Goal: Information Seeking & Learning: Learn about a topic

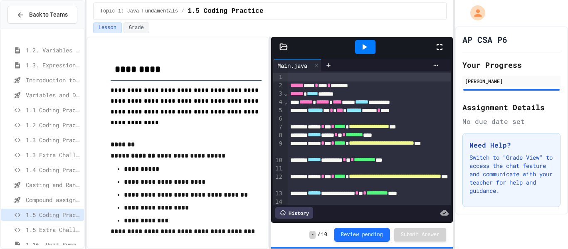
scroll to position [108, 0]
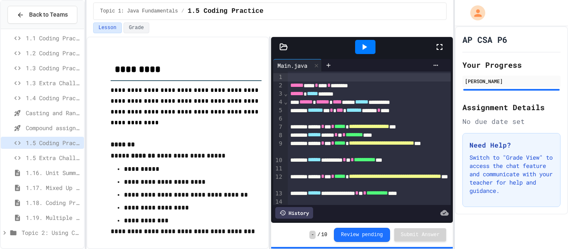
click at [56, 231] on span "Topic 2: Using Classes" at bounding box center [51, 232] width 59 height 9
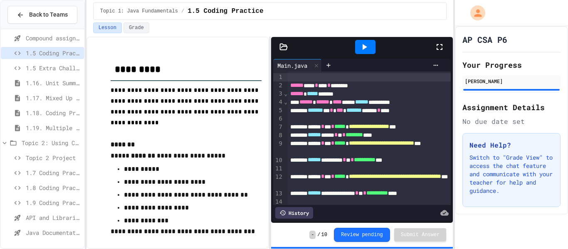
click at [39, 220] on span "API and Libraries - Topic 1.7" at bounding box center [53, 217] width 55 height 9
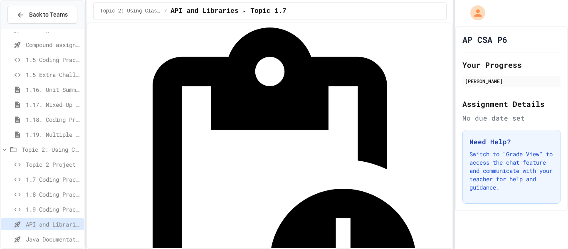
scroll to position [37, 0]
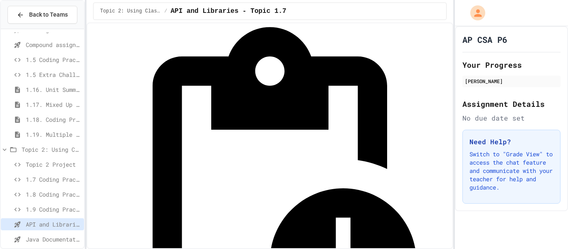
click at [40, 237] on span "Java Documentation with Comments - Topic 1.8" at bounding box center [53, 239] width 55 height 9
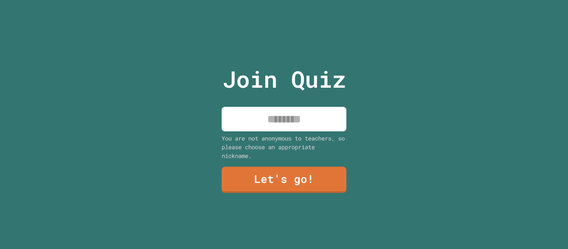
click at [240, 121] on input at bounding box center [283, 119] width 125 height 25
type input "**********"
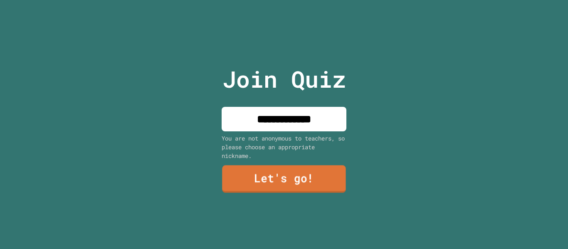
click at [325, 186] on link "Let's go!" at bounding box center [284, 178] width 124 height 27
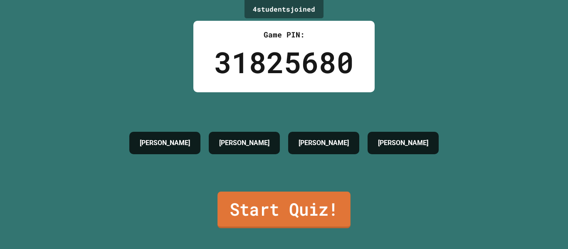
click at [315, 197] on link "Start Quiz!" at bounding box center [283, 210] width 133 height 37
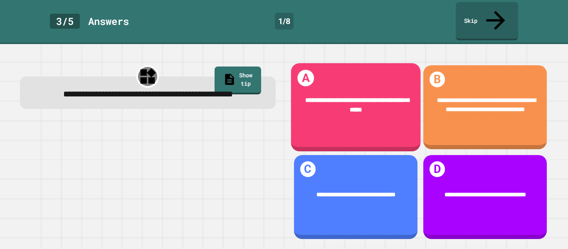
click at [367, 119] on div "**********" at bounding box center [355, 107] width 130 height 88
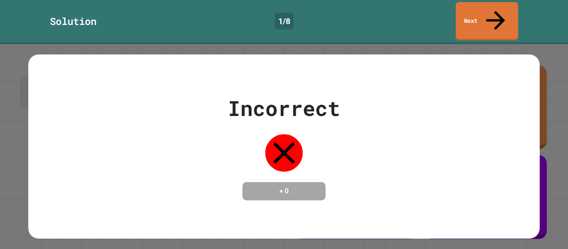
click at [567, 81] on div "Incorrect + 0" at bounding box center [284, 146] width 568 height 205
click at [498, 11] on icon at bounding box center [495, 20] width 28 height 30
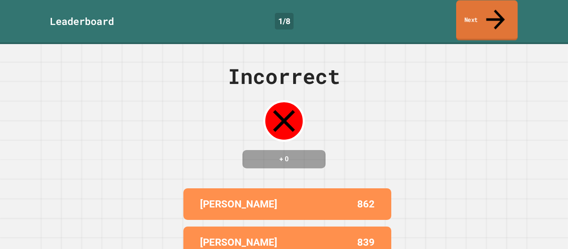
click at [498, 11] on icon at bounding box center [495, 20] width 28 height 30
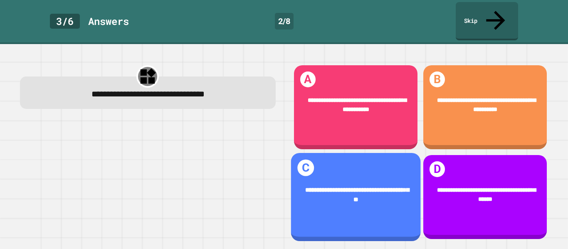
click at [366, 194] on div "**********" at bounding box center [355, 194] width 105 height 19
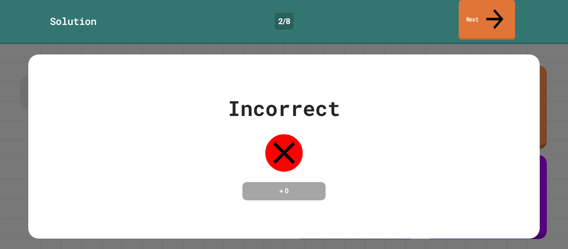
click at [489, 18] on link "Next" at bounding box center [486, 20] width 57 height 40
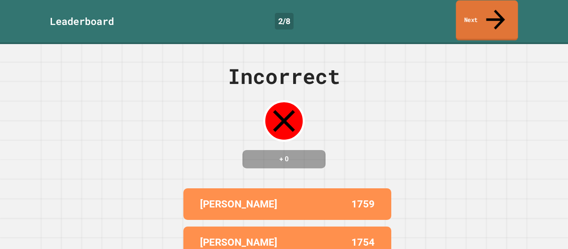
click at [472, 7] on link "Next" at bounding box center [486, 20] width 62 height 40
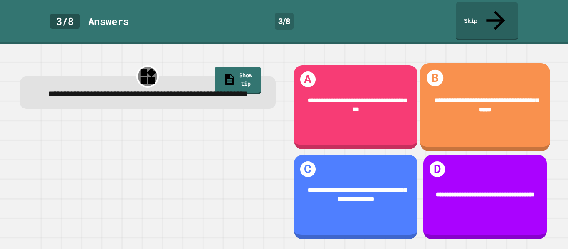
click at [453, 121] on div "**********" at bounding box center [485, 107] width 130 height 88
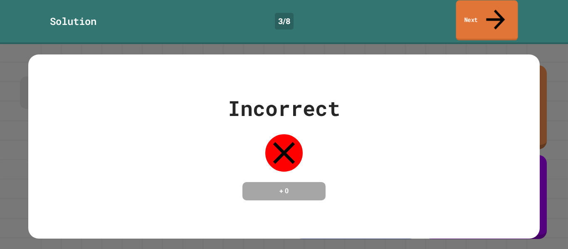
click at [470, 15] on link "Next" at bounding box center [487, 20] width 62 height 40
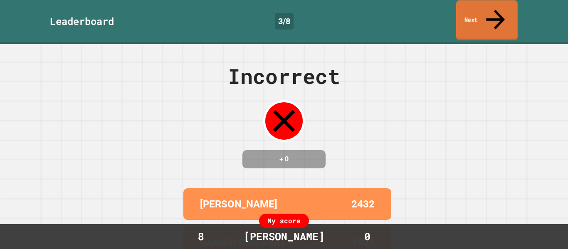
click at [470, 15] on link "Next" at bounding box center [487, 20] width 62 height 40
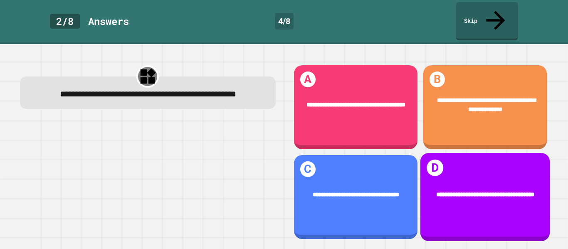
click at [511, 191] on div "**********" at bounding box center [485, 195] width 105 height 10
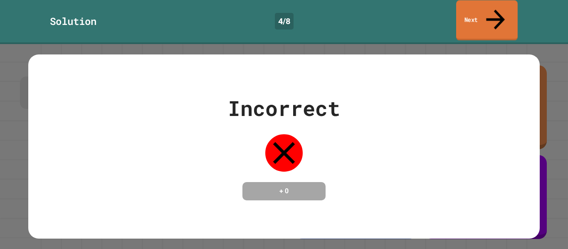
click at [493, 8] on icon at bounding box center [495, 20] width 28 height 30
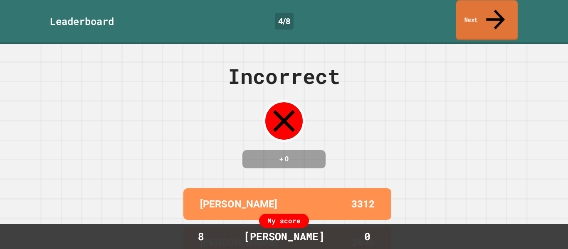
click at [493, 8] on icon at bounding box center [495, 20] width 28 height 30
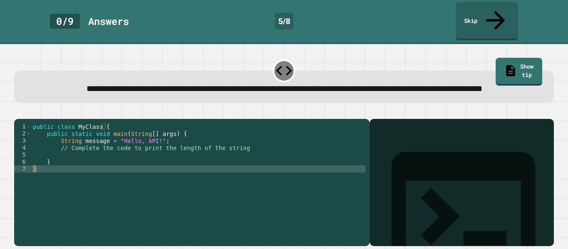
click at [286, 180] on div "public class MyClass { public static void main ( String [ ] args ) { String mes…" at bounding box center [198, 183] width 334 height 120
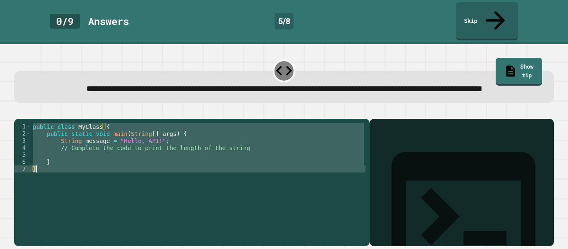
paste textarea "Cursor at row 7"
type textarea "*"
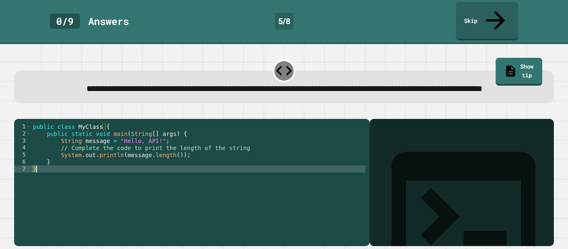
click at [26, 114] on icon "button" at bounding box center [24, 117] width 5 height 6
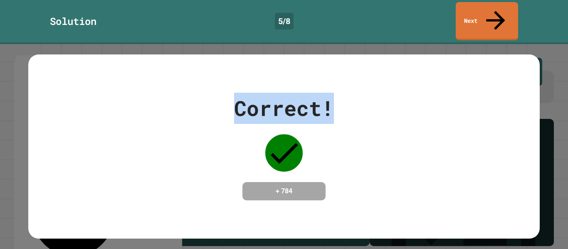
drag, startPoint x: 474, startPoint y: 31, endPoint x: 486, endPoint y: 22, distance: 15.2
click at [486, 22] on div "**********" at bounding box center [284, 124] width 568 height 249
click at [481, 14] on link "Next" at bounding box center [486, 20] width 62 height 40
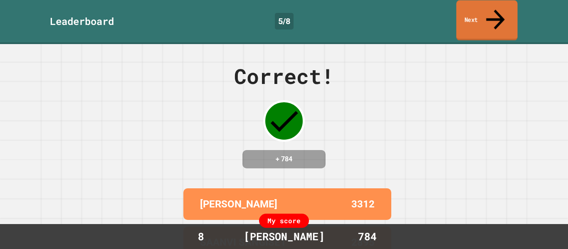
click at [481, 14] on link "Next" at bounding box center [486, 20] width 61 height 40
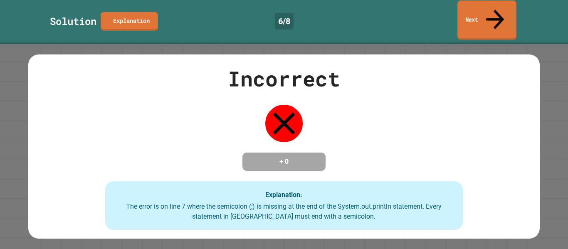
click at [505, 20] on link "Next" at bounding box center [486, 19] width 59 height 39
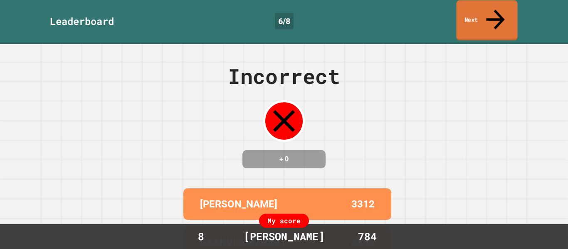
click at [495, 17] on link "Next" at bounding box center [486, 20] width 61 height 40
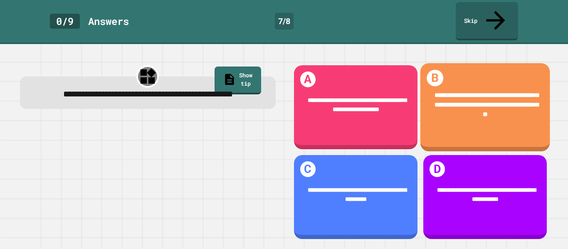
click at [460, 123] on div "**********" at bounding box center [485, 107] width 130 height 88
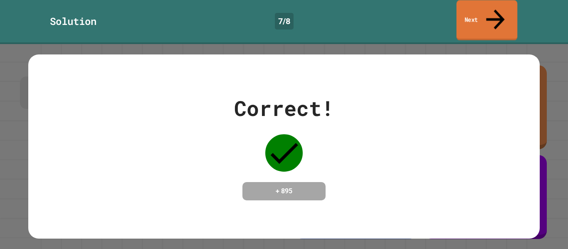
click at [482, 14] on link "Next" at bounding box center [486, 20] width 61 height 40
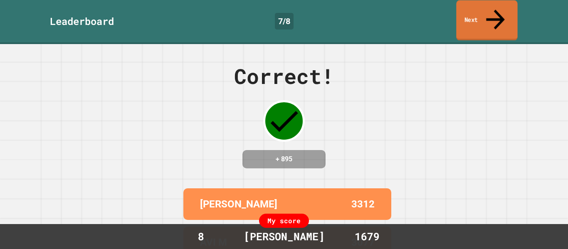
click at [482, 14] on link "Next" at bounding box center [486, 20] width 61 height 40
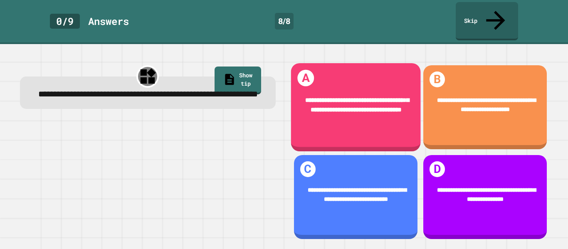
click at [368, 97] on span "**********" at bounding box center [357, 105] width 104 height 16
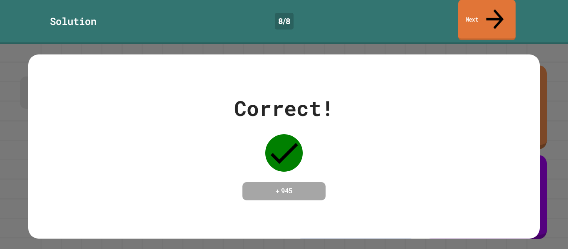
click at [508, 11] on link "Next" at bounding box center [486, 20] width 57 height 40
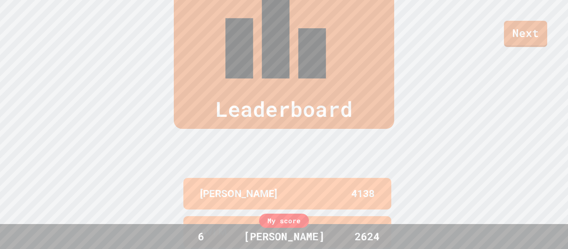
scroll to position [343, 0]
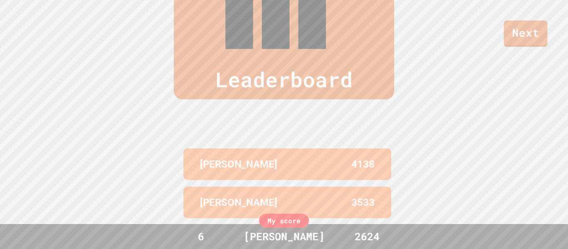
click at [504, 25] on div "Next" at bounding box center [284, 23] width 568 height 47
click at [525, 28] on link "Next" at bounding box center [525, 32] width 43 height 27
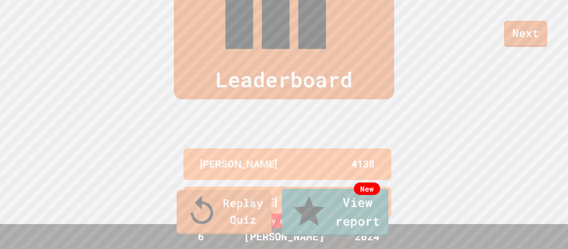
click at [245, 221] on link "Replay Quiz" at bounding box center [224, 212] width 95 height 44
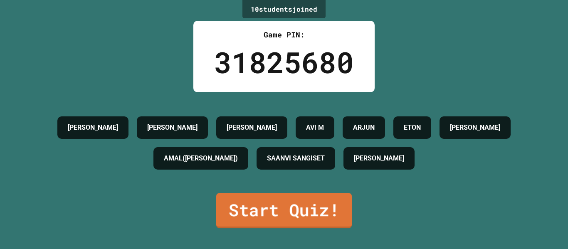
scroll to position [0, 0]
click at [245, 221] on link "Start Quiz!" at bounding box center [284, 210] width 132 height 37
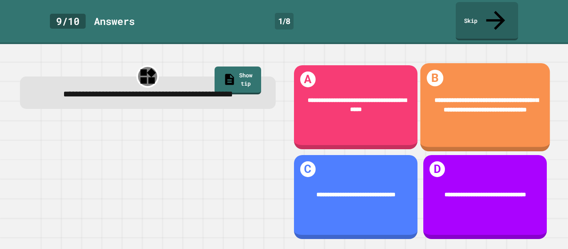
click at [465, 96] on div "**********" at bounding box center [485, 105] width 105 height 19
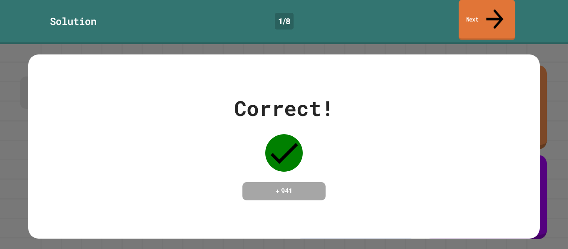
click at [499, 12] on icon at bounding box center [495, 19] width 26 height 30
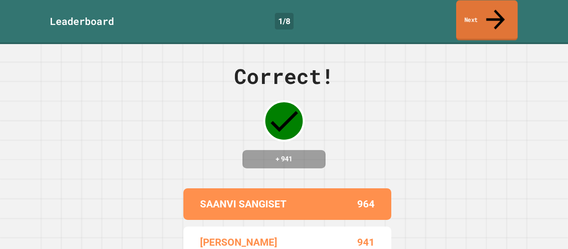
click at [499, 12] on icon at bounding box center [495, 20] width 28 height 30
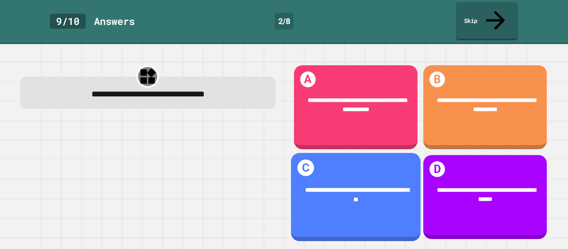
click at [367, 192] on div "**********" at bounding box center [355, 194] width 105 height 19
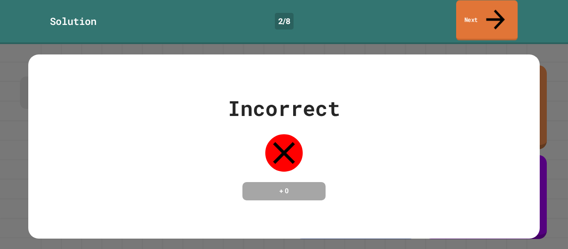
click at [484, 15] on link "Next" at bounding box center [487, 20] width 62 height 40
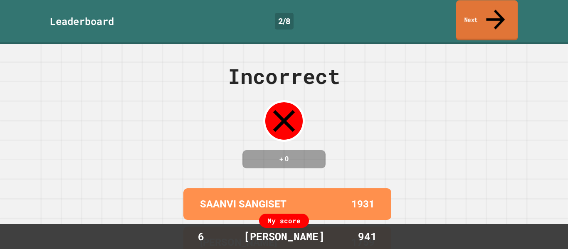
click at [484, 15] on link "Next" at bounding box center [487, 20] width 62 height 40
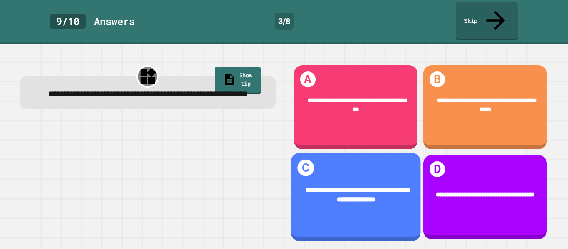
click at [371, 191] on span "**********" at bounding box center [357, 195] width 104 height 16
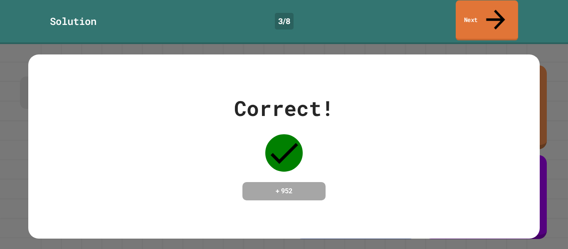
click at [509, 13] on link "Next" at bounding box center [486, 20] width 62 height 40
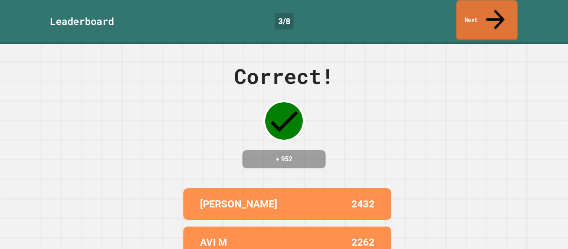
click at [509, 13] on link "Next" at bounding box center [486, 20] width 61 height 40
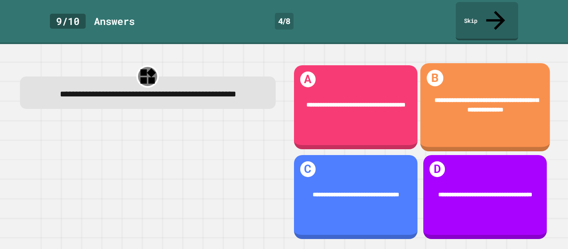
click at [495, 83] on div "**********" at bounding box center [485, 105] width 130 height 44
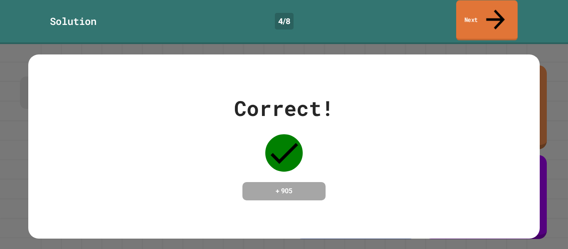
click at [507, 10] on link "Next" at bounding box center [487, 20] width 62 height 40
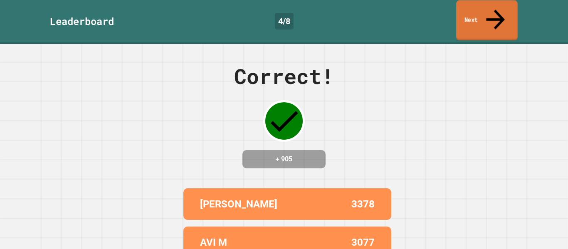
click at [507, 10] on link "Next" at bounding box center [487, 20] width 62 height 40
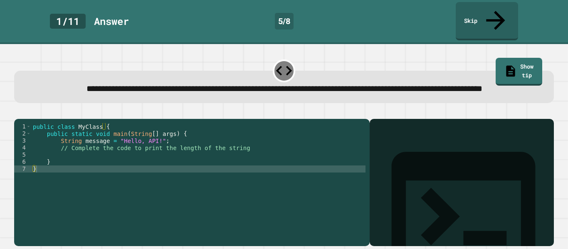
click at [154, 154] on div "public class MyClass { public static void main ( String [ ] args ) { String mes…" at bounding box center [198, 183] width 334 height 120
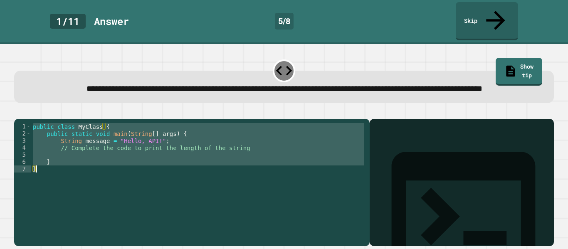
paste textarea "Cursor at row 7"
type textarea "*"
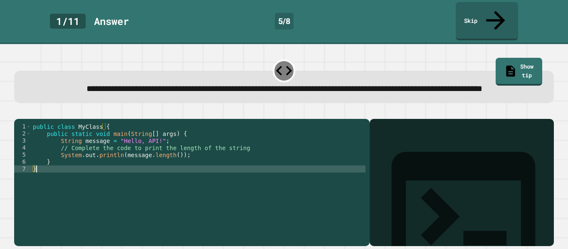
click at [18, 112] on icon "button" at bounding box center [18, 112] width 0 height 0
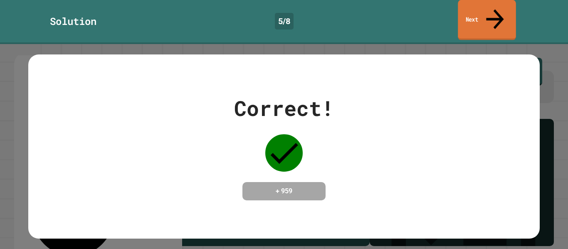
click at [468, 13] on link "Next" at bounding box center [487, 20] width 58 height 40
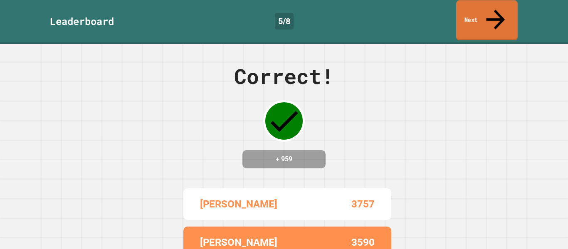
click at [468, 13] on link "Next" at bounding box center [487, 20] width 62 height 40
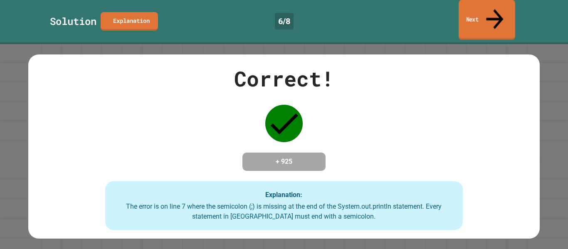
click at [500, 20] on link "Next" at bounding box center [486, 20] width 57 height 40
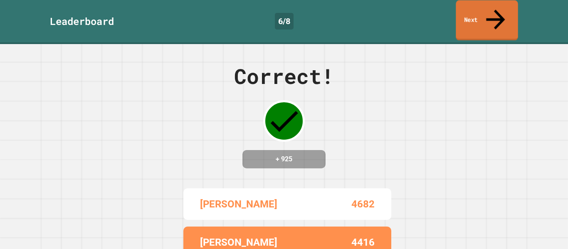
click at [500, 20] on link "Next" at bounding box center [486, 20] width 62 height 40
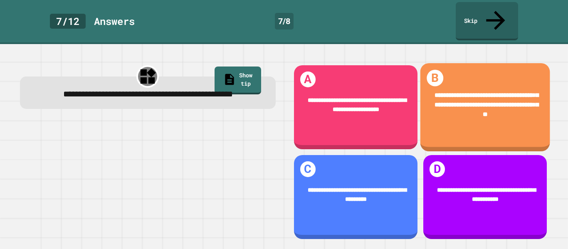
click at [480, 79] on div "**********" at bounding box center [485, 106] width 130 height 54
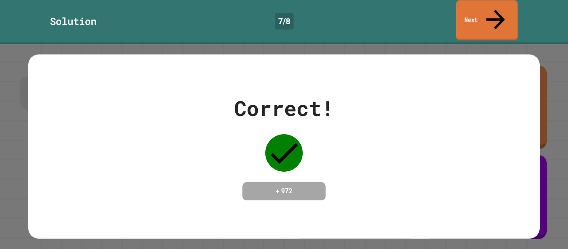
click at [499, 7] on icon at bounding box center [495, 20] width 28 height 30
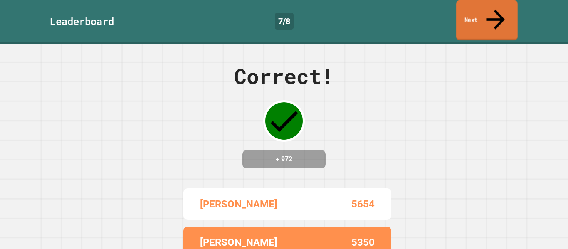
click at [499, 8] on icon at bounding box center [495, 20] width 28 height 30
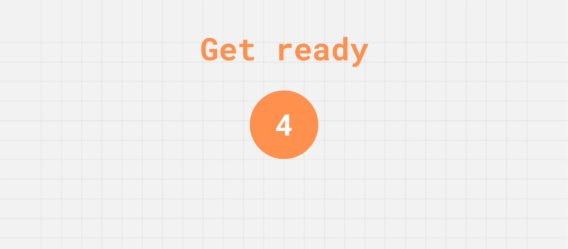
click at [390, 91] on div "Get ready 4" at bounding box center [284, 124] width 568 height 249
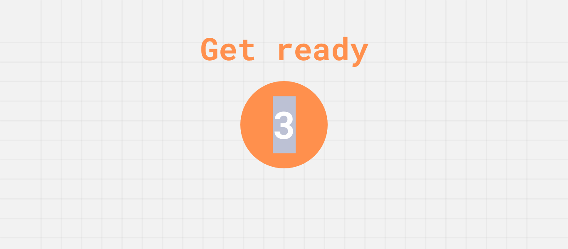
click at [390, 91] on div "Get ready 3" at bounding box center [284, 124] width 568 height 249
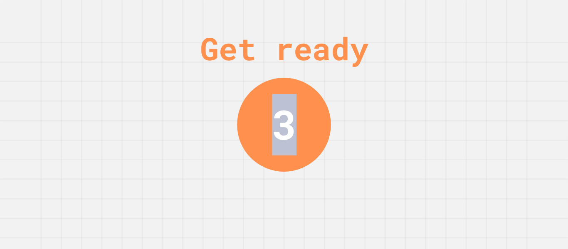
click at [390, 91] on div "Get ready 3" at bounding box center [284, 124] width 568 height 249
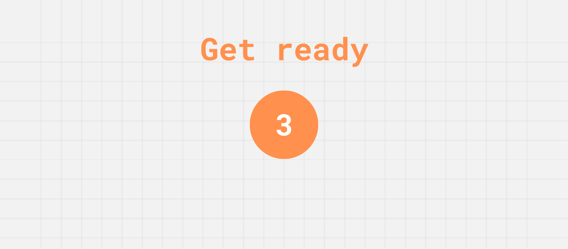
click at [390, 91] on div "Get ready 3" at bounding box center [284, 124] width 568 height 249
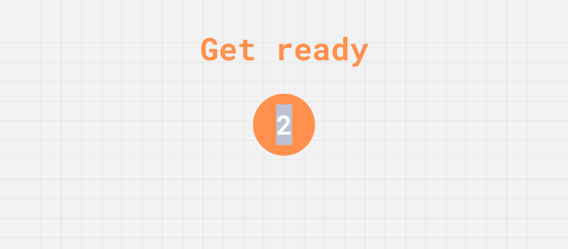
click at [390, 91] on div "Get ready 2" at bounding box center [284, 124] width 568 height 249
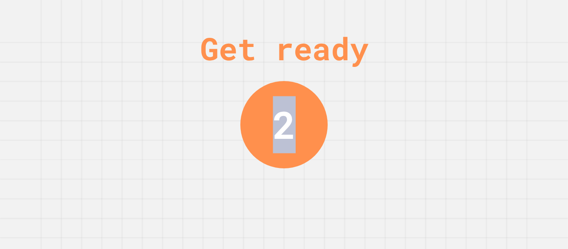
click at [390, 91] on div "Get ready 2" at bounding box center [284, 124] width 568 height 249
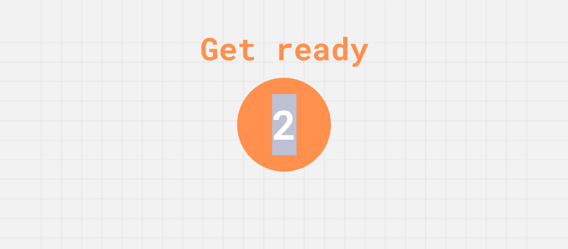
click at [390, 91] on div "Get ready 2" at bounding box center [284, 124] width 568 height 249
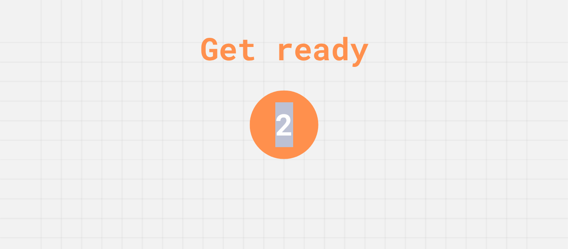
click at [390, 91] on div "Get ready 2" at bounding box center [284, 124] width 568 height 249
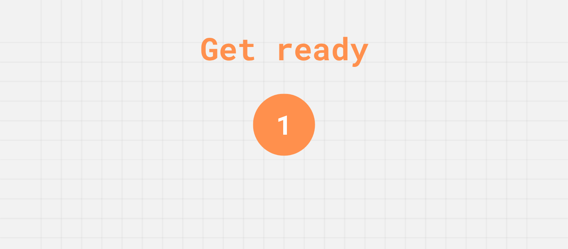
click at [390, 91] on div "Get ready 1" at bounding box center [284, 124] width 568 height 249
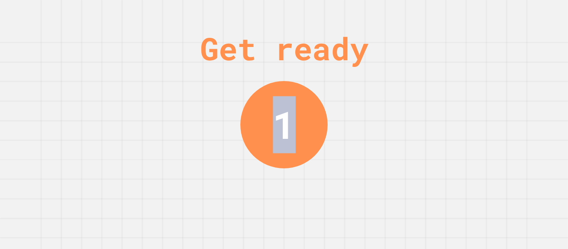
click at [390, 91] on div "Get ready 1" at bounding box center [284, 124] width 568 height 249
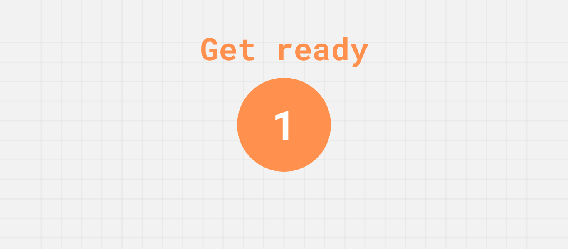
click at [390, 91] on div "Get ready 1" at bounding box center [284, 124] width 568 height 249
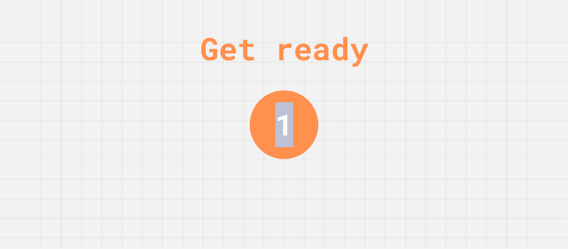
click at [390, 91] on div "Get ready 1" at bounding box center [284, 124] width 568 height 249
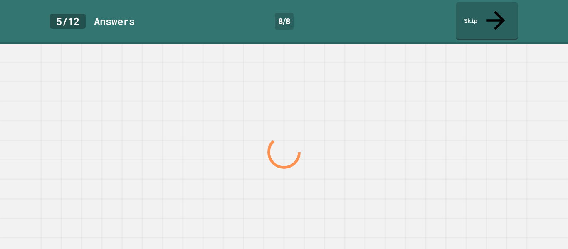
click at [390, 91] on div at bounding box center [283, 152] width 545 height 194
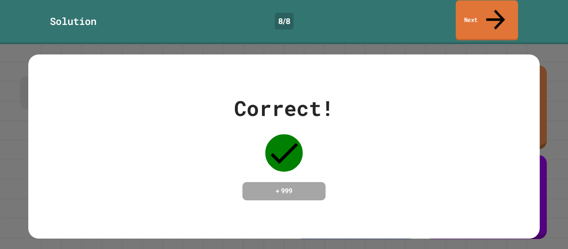
click at [481, 16] on link "Next" at bounding box center [486, 20] width 62 height 40
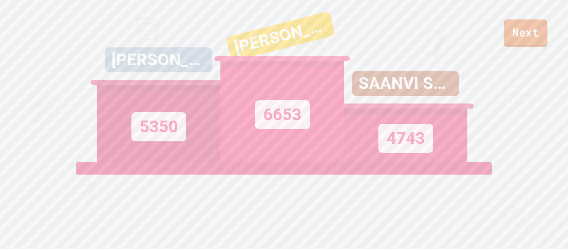
click at [522, 32] on link "Next" at bounding box center [526, 33] width 44 height 27
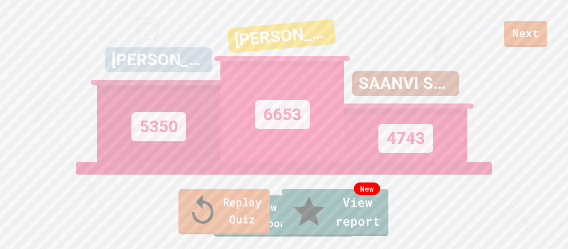
click at [239, 233] on link "Replay Quiz" at bounding box center [223, 211] width 91 height 45
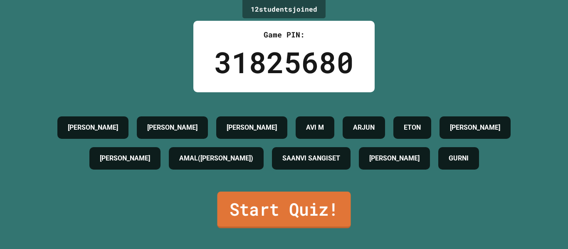
click at [255, 228] on link "Start Quiz!" at bounding box center [283, 210] width 133 height 37
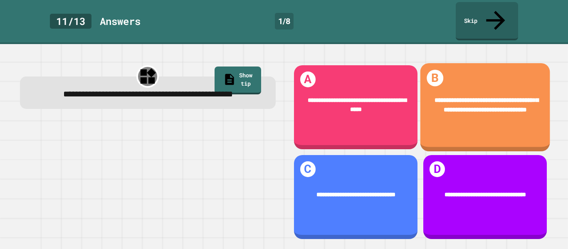
click at [487, 104] on div "**********" at bounding box center [485, 105] width 105 height 19
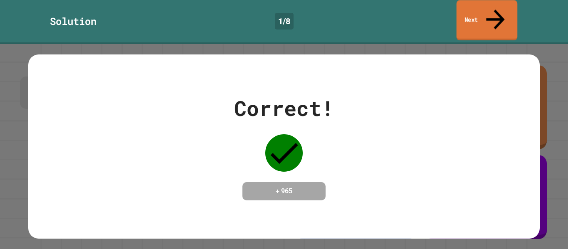
click at [489, 13] on link "Next" at bounding box center [486, 20] width 61 height 40
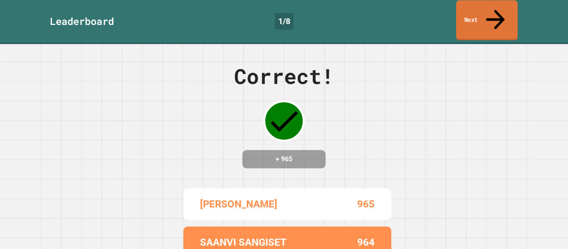
click at [489, 13] on link "Next" at bounding box center [487, 20] width 62 height 40
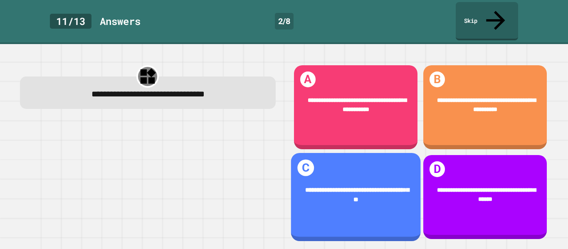
click at [377, 176] on div "**********" at bounding box center [355, 195] width 130 height 44
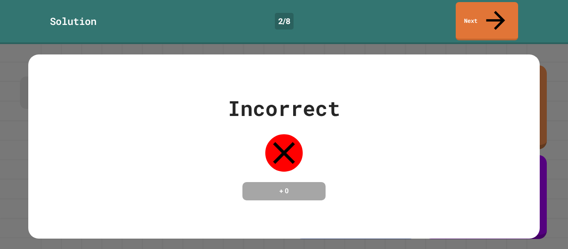
click at [566, 55] on div "Incorrect + 0" at bounding box center [284, 146] width 568 height 205
click at [491, 12] on link "Next" at bounding box center [486, 20] width 57 height 40
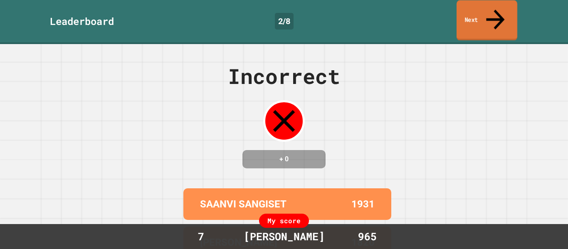
click at [487, 5] on link "Next" at bounding box center [486, 20] width 61 height 40
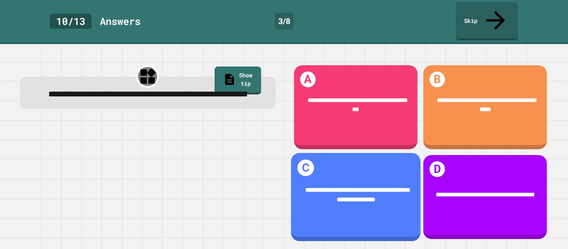
click at [410, 183] on div "**********" at bounding box center [355, 195] width 130 height 44
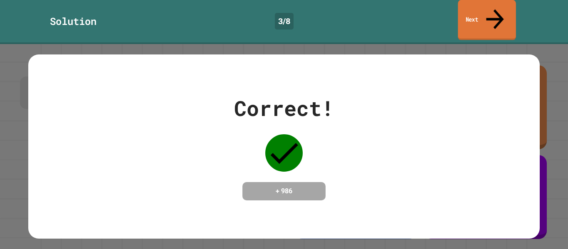
click at [498, 9] on icon at bounding box center [495, 19] width 26 height 30
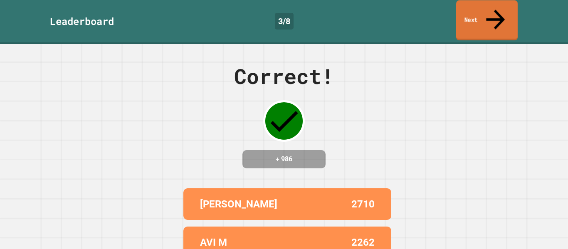
click at [498, 9] on icon at bounding box center [495, 20] width 28 height 30
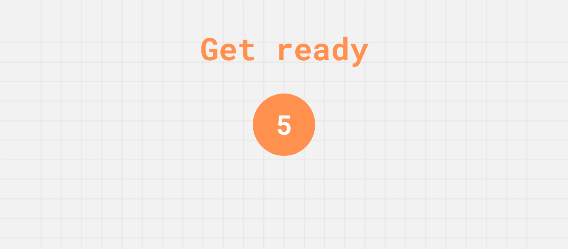
click at [498, 9] on div "Get ready 5" at bounding box center [284, 124] width 568 height 249
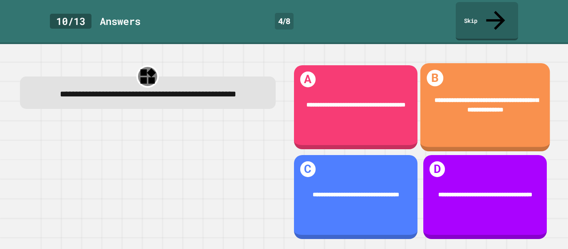
click at [451, 110] on div "**********" at bounding box center [485, 105] width 130 height 44
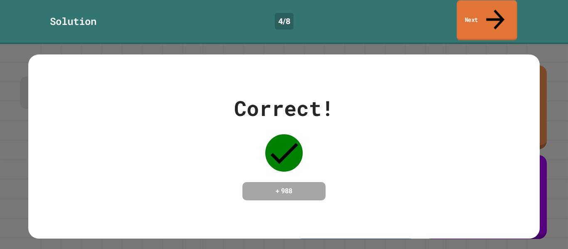
click at [493, 15] on link "Next" at bounding box center [486, 20] width 60 height 40
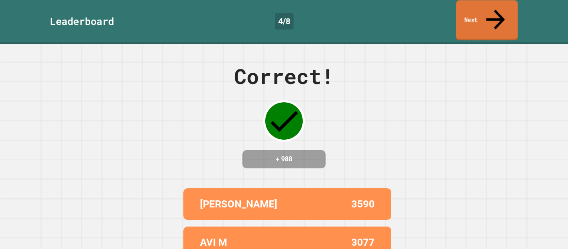
click at [493, 15] on link "Next" at bounding box center [487, 20] width 62 height 40
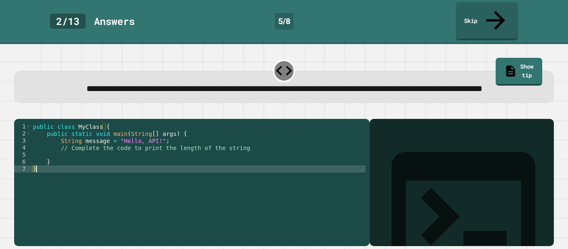
click at [272, 180] on div "public class MyClass { public static void main ( String [ ] args ) { String mes…" at bounding box center [198, 183] width 334 height 120
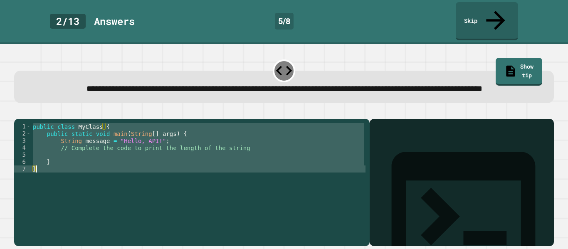
paste textarea "Cursor at row 7"
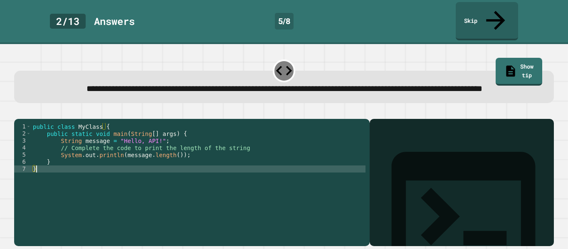
type textarea "*"
click at [18, 112] on button "button" at bounding box center [18, 112] width 0 height 0
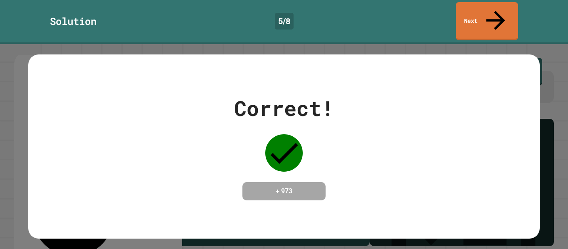
click at [500, 20] on div "Solution 5 / 8 Next" at bounding box center [284, 21] width 568 height 38
click at [500, 20] on link "Next" at bounding box center [486, 21] width 62 height 38
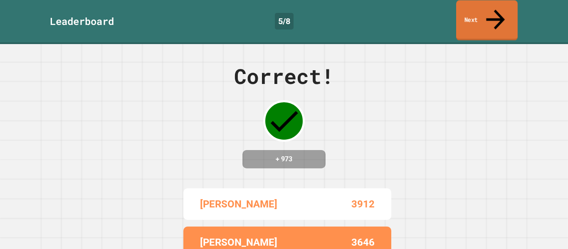
click at [500, 20] on div "Leaderboard 5 / 8 Next" at bounding box center [284, 21] width 568 height 38
click at [485, 15] on link "Next" at bounding box center [487, 20] width 62 height 40
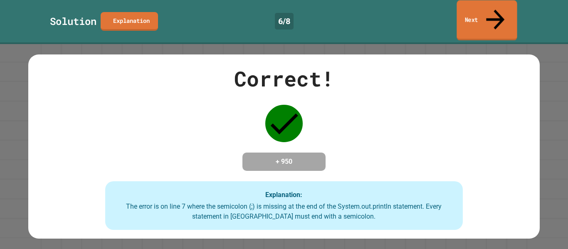
click at [501, 12] on link "Next" at bounding box center [486, 20] width 60 height 40
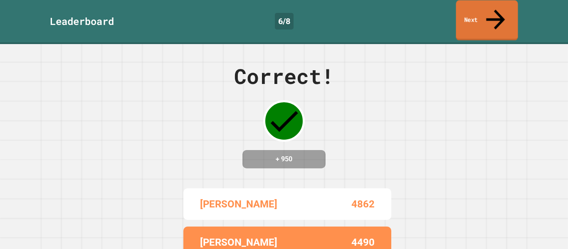
click at [501, 12] on link "Next" at bounding box center [487, 20] width 62 height 40
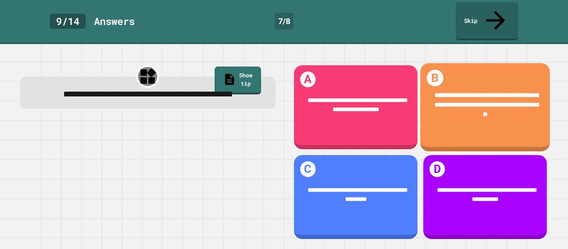
click at [453, 101] on div "**********" at bounding box center [485, 105] width 105 height 29
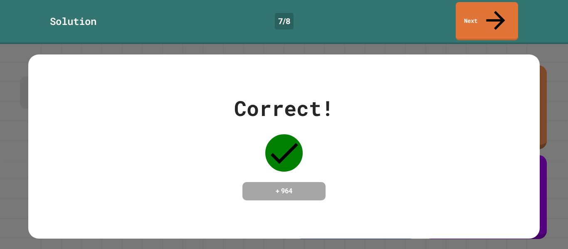
click at [501, 22] on div "Solution 7 / 8 Next" at bounding box center [284, 22] width 568 height 44
click at [482, 15] on link "Next" at bounding box center [486, 20] width 57 height 40
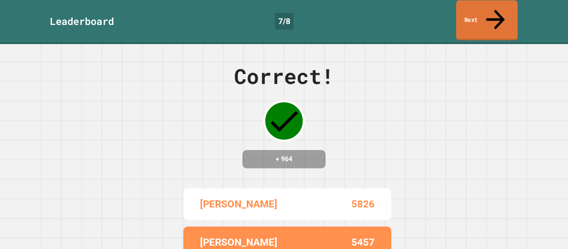
click at [482, 15] on link "Next" at bounding box center [487, 20] width 62 height 40
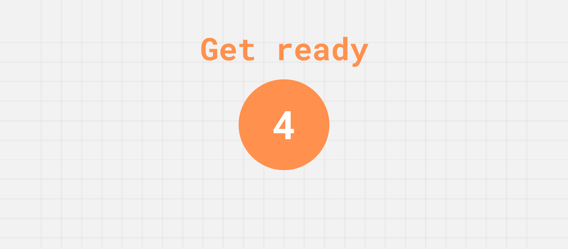
click at [403, 73] on div "Get ready 4" at bounding box center [284, 124] width 568 height 249
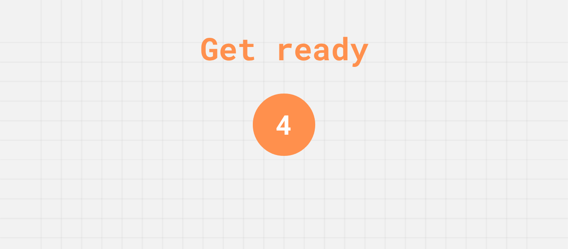
click at [403, 73] on div "Get ready 4" at bounding box center [284, 124] width 568 height 249
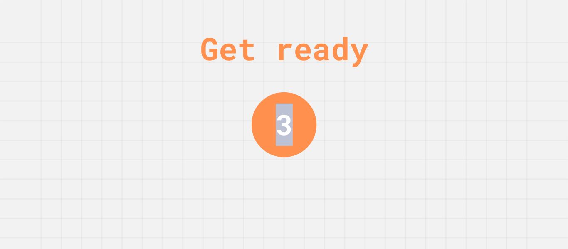
click at [403, 73] on div "Get ready 3" at bounding box center [284, 124] width 568 height 249
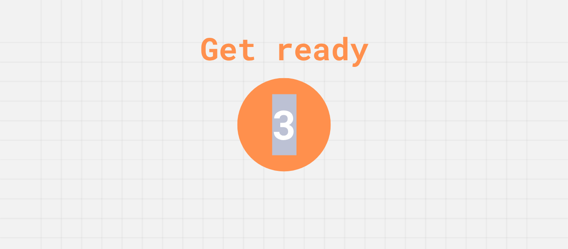
click at [403, 73] on div "Get ready 3" at bounding box center [284, 124] width 568 height 249
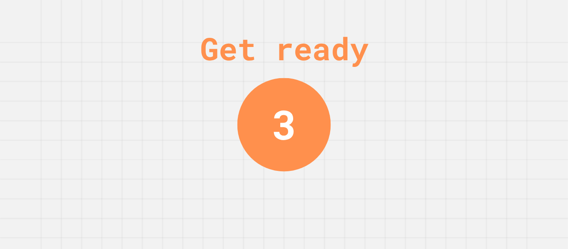
click at [403, 73] on div "Get ready 3" at bounding box center [284, 124] width 568 height 249
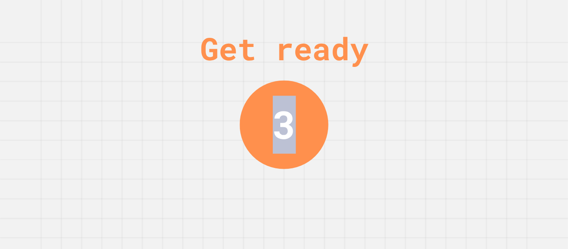
click at [403, 73] on div "Get ready 3" at bounding box center [284, 124] width 568 height 249
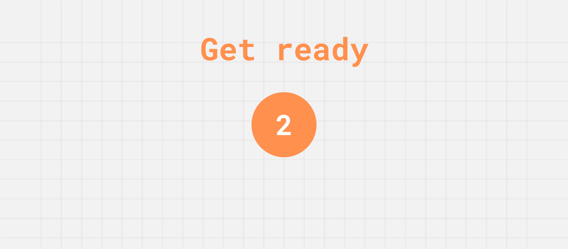
click at [403, 73] on div "Get ready 2" at bounding box center [284, 124] width 568 height 249
click at [403, 73] on div "Get ready 1" at bounding box center [284, 124] width 568 height 249
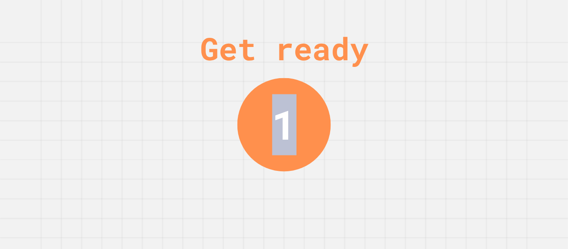
click at [403, 73] on div "Get ready 1" at bounding box center [284, 124] width 568 height 249
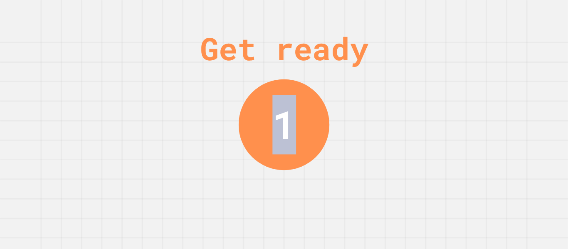
click at [403, 73] on div "Get ready 1" at bounding box center [284, 124] width 568 height 249
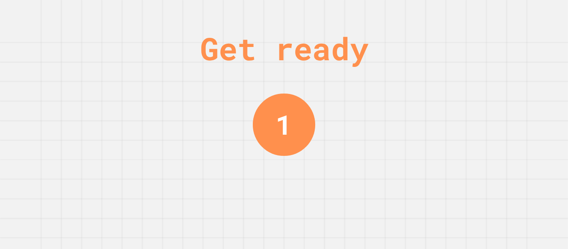
click at [403, 73] on div "Get ready 1" at bounding box center [284, 124] width 568 height 249
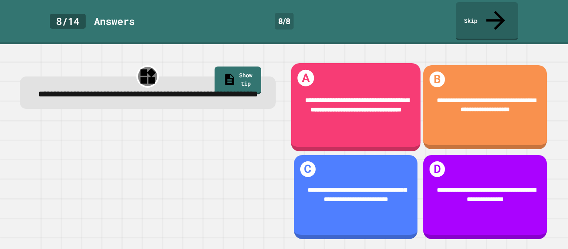
click at [403, 83] on div "**********" at bounding box center [355, 105] width 130 height 44
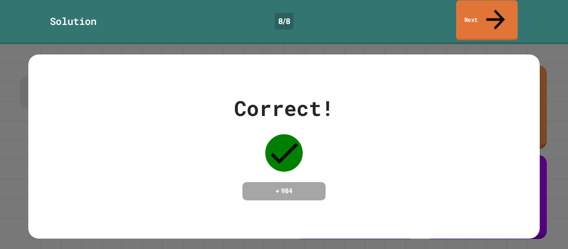
click at [480, 19] on link "Next" at bounding box center [487, 20] width 62 height 40
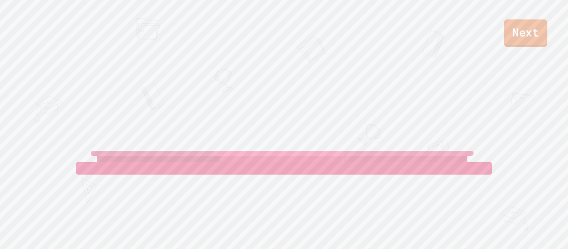
click at [534, 32] on link "Next" at bounding box center [525, 33] width 43 height 27
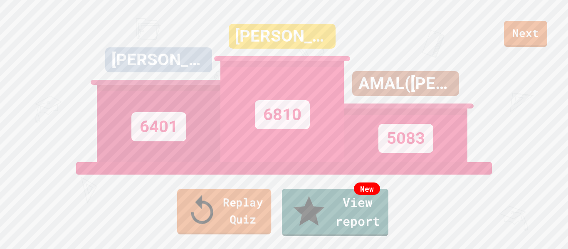
click at [229, 221] on link "Replay Quiz" at bounding box center [224, 211] width 94 height 45
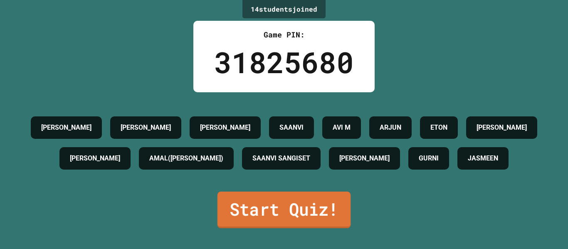
click at [229, 221] on link "Start Quiz!" at bounding box center [283, 210] width 133 height 37
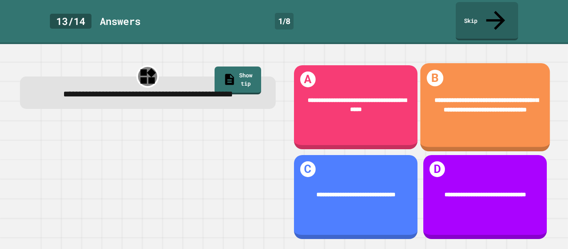
click at [494, 97] on span "**********" at bounding box center [486, 105] width 104 height 16
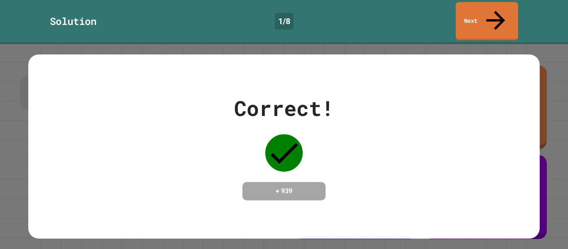
click at [485, 20] on div "Solution 1 / 8 Next" at bounding box center [284, 21] width 568 height 38
click at [485, 20] on link "Next" at bounding box center [487, 20] width 62 height 40
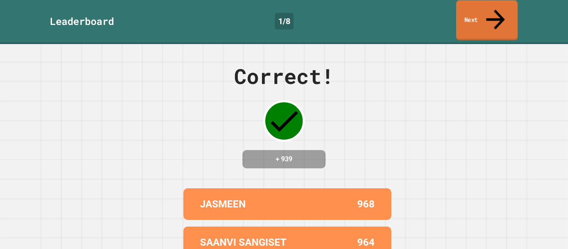
click at [485, 20] on link "Next" at bounding box center [487, 20] width 62 height 40
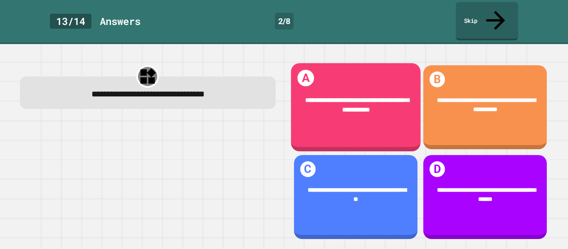
click at [390, 83] on div "**********" at bounding box center [355, 105] width 130 height 44
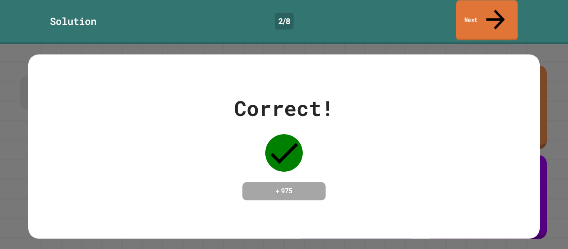
click at [501, 10] on link "Next" at bounding box center [487, 20] width 62 height 40
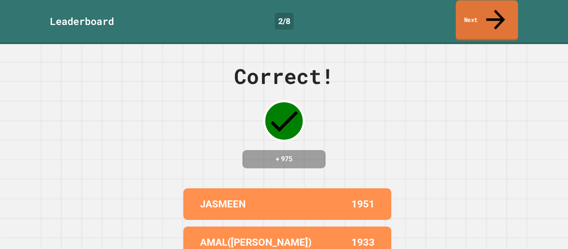
click at [471, 6] on link "Next" at bounding box center [486, 20] width 62 height 40
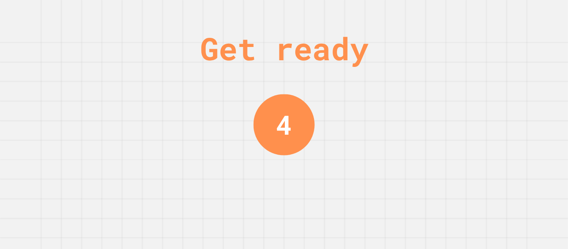
click at [389, 197] on div "Get ready 4" at bounding box center [284, 124] width 568 height 249
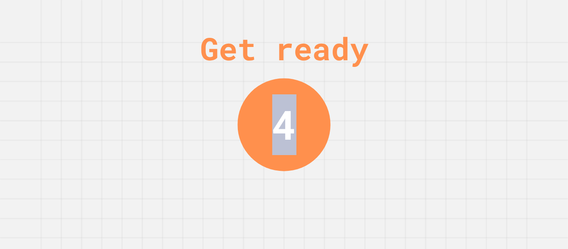
click at [389, 197] on div "Get ready 4" at bounding box center [284, 124] width 568 height 249
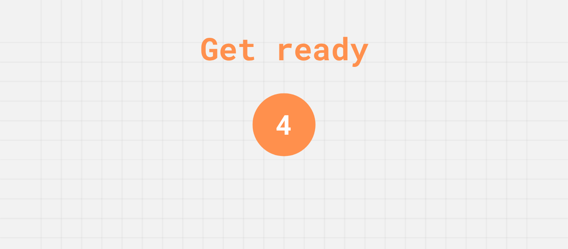
click at [389, 197] on div "Get ready 4" at bounding box center [284, 124] width 568 height 249
click at [391, 194] on div "Get ready 2" at bounding box center [284, 124] width 568 height 249
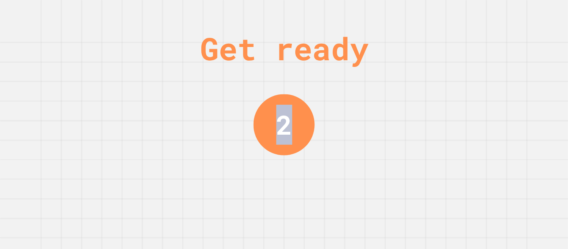
click at [391, 194] on div "Get ready 2" at bounding box center [284, 124] width 568 height 249
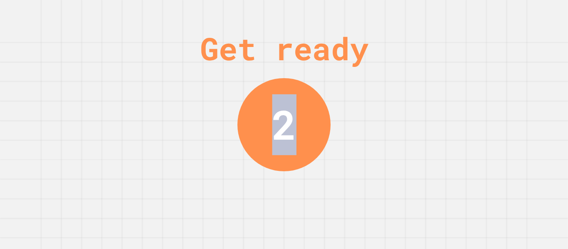
click at [391, 194] on div "Get ready 2" at bounding box center [284, 124] width 568 height 249
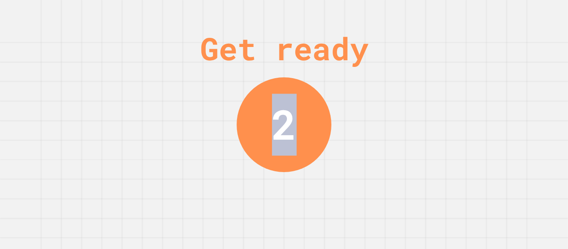
click at [391, 194] on div "Get ready 2" at bounding box center [284, 124] width 568 height 249
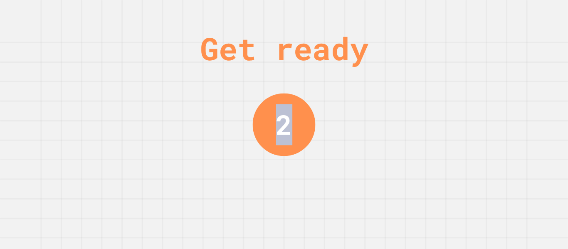
click at [391, 194] on div "Get ready 2" at bounding box center [284, 124] width 568 height 249
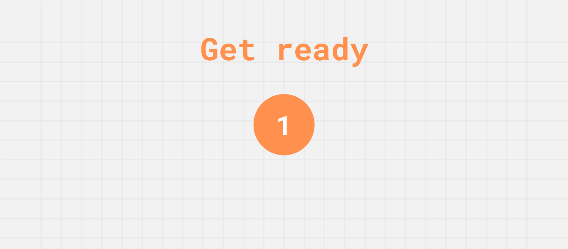
click at [391, 194] on div "Get ready 1" at bounding box center [284, 124] width 568 height 249
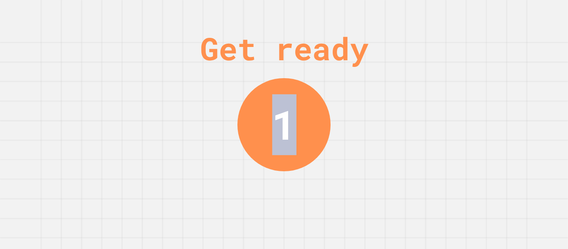
click at [391, 194] on div "Get ready 1" at bounding box center [284, 124] width 568 height 249
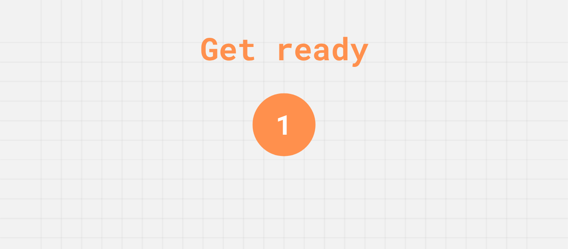
click at [391, 194] on div "Get ready 1" at bounding box center [284, 124] width 568 height 249
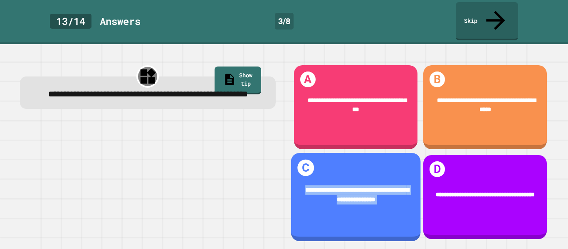
click at [391, 194] on div "**********" at bounding box center [355, 194] width 105 height 19
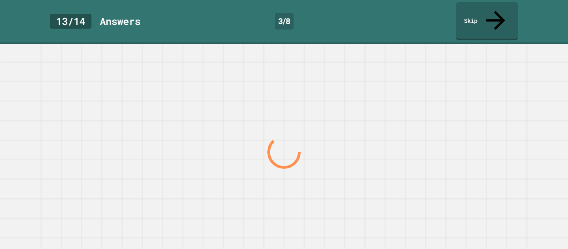
click at [391, 194] on div at bounding box center [283, 152] width 545 height 194
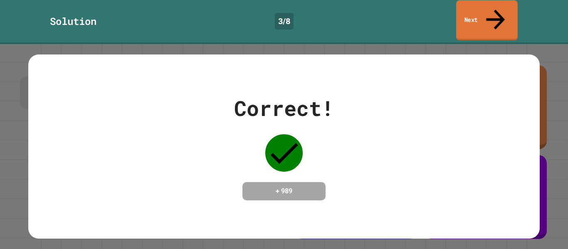
click at [471, 8] on link "Next" at bounding box center [487, 20] width 62 height 40
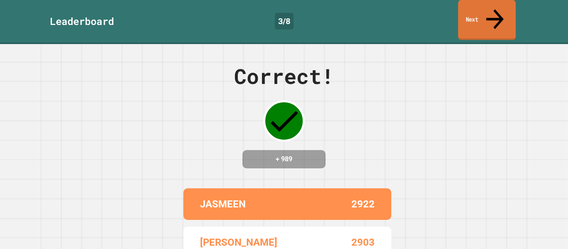
click at [468, 20] on div "Leaderboard 3 / 8 Next" at bounding box center [284, 21] width 568 height 38
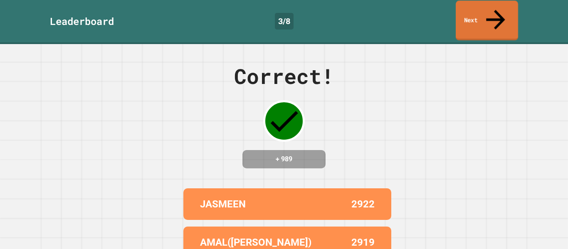
click at [468, 20] on div "Leaderboard 3 / 8 Next" at bounding box center [284, 21] width 568 height 38
click at [493, 17] on link "Next" at bounding box center [487, 20] width 62 height 40
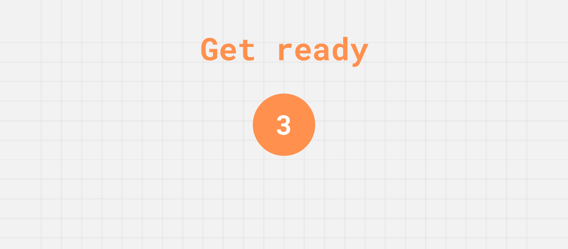
click at [460, 71] on div "Get ready 3" at bounding box center [284, 124] width 568 height 249
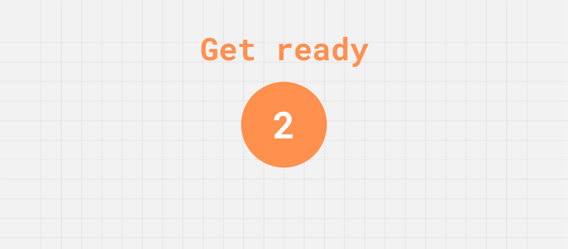
click at [458, 72] on div "Get ready 2" at bounding box center [284, 124] width 568 height 249
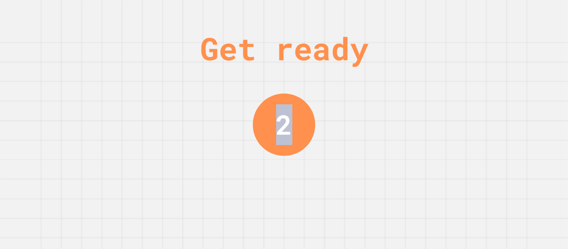
click at [458, 72] on div "Get ready 2" at bounding box center [284, 124] width 568 height 249
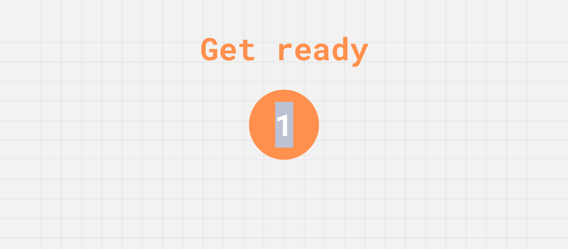
click at [458, 72] on div "Get ready 1" at bounding box center [284, 124] width 568 height 249
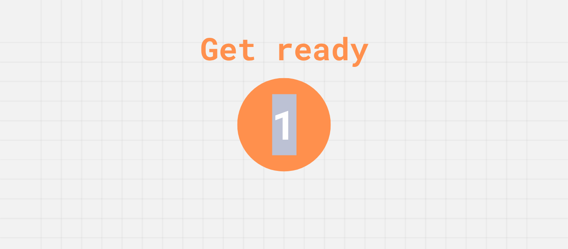
click at [458, 72] on div "Get ready 1" at bounding box center [284, 124] width 568 height 249
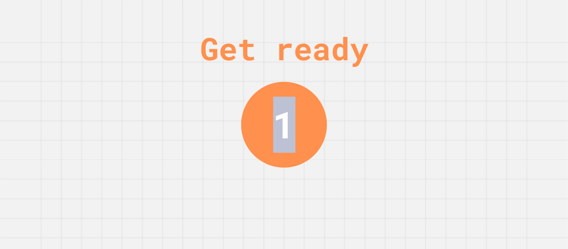
click at [458, 72] on div "Get ready 1" at bounding box center [284, 124] width 568 height 249
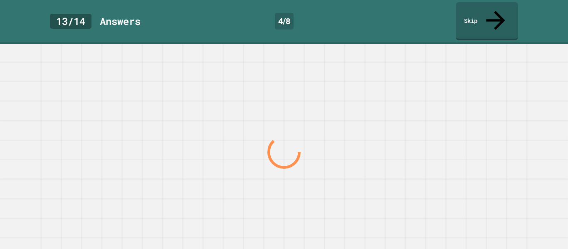
click at [458, 72] on div at bounding box center [284, 146] width 568 height 205
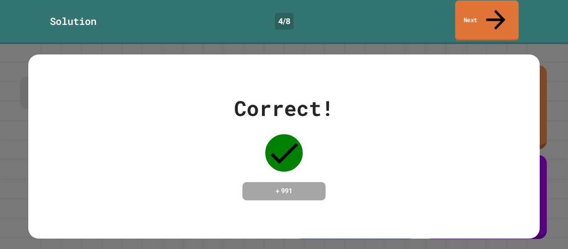
click at [495, 15] on link "Next" at bounding box center [487, 20] width 64 height 40
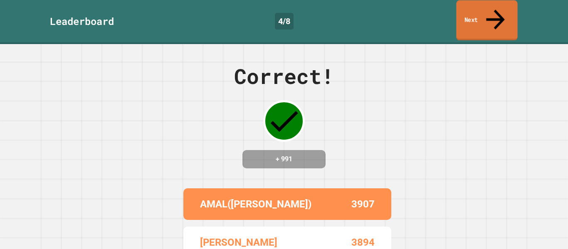
click at [495, 15] on link "Next" at bounding box center [486, 20] width 61 height 40
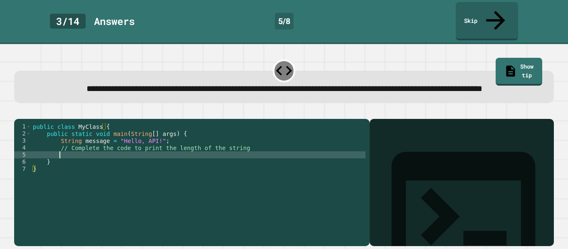
click at [265, 162] on div "public class MyClass { public static void main ( String [ ] args ) { String mes…" at bounding box center [198, 183] width 334 height 120
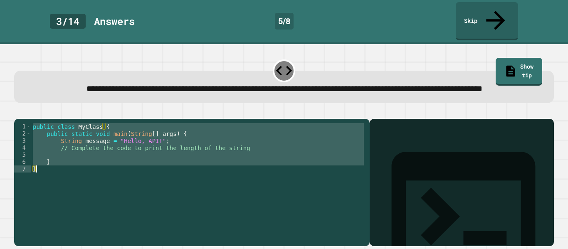
paste textarea "Cursor at row 7"
type textarea "*"
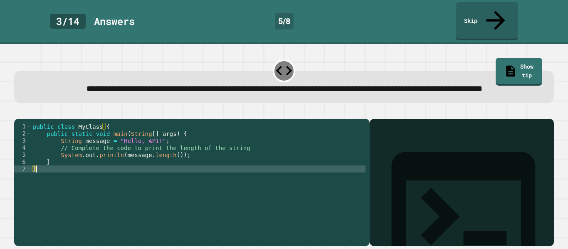
click at [24, 119] on div at bounding box center [283, 114] width 539 height 10
click at [18, 112] on icon "button" at bounding box center [18, 112] width 0 height 0
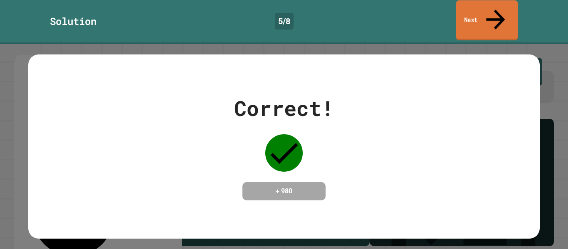
click at [480, 15] on link "Next" at bounding box center [486, 20] width 62 height 40
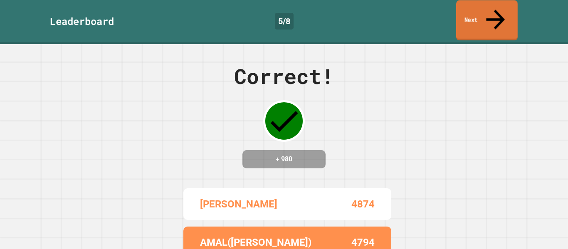
click at [480, 15] on link "Next" at bounding box center [487, 20] width 62 height 40
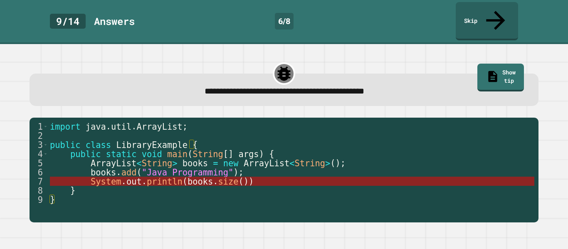
click at [232, 177] on span "size" at bounding box center [228, 182] width 20 height 10
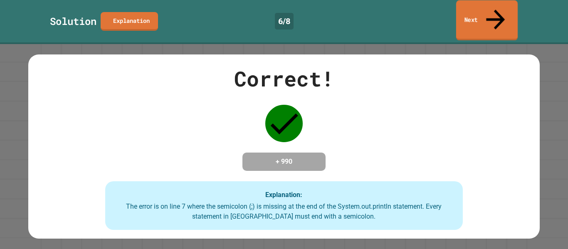
click at [492, 13] on icon at bounding box center [495, 20] width 28 height 30
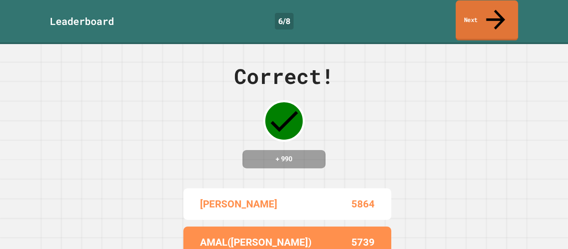
click at [490, 12] on link "Next" at bounding box center [486, 20] width 62 height 40
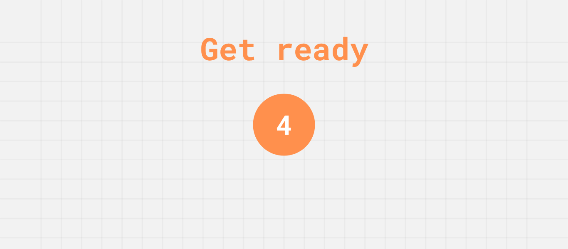
click at [524, 55] on div "Get ready 4" at bounding box center [284, 124] width 568 height 249
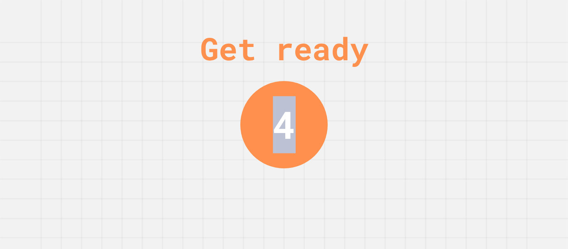
click at [524, 55] on div "Get ready 4" at bounding box center [284, 124] width 568 height 249
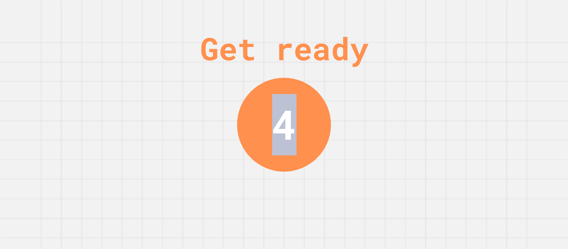
click at [524, 55] on div "Get ready 4" at bounding box center [284, 124] width 568 height 249
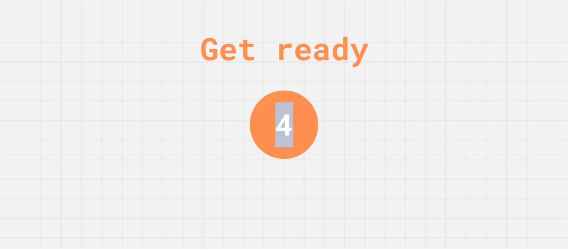
click at [524, 55] on div "Get ready 4" at bounding box center [284, 124] width 568 height 249
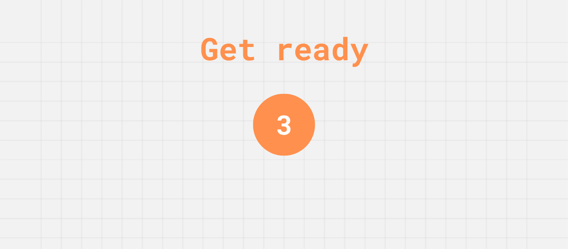
click at [524, 55] on div "Get ready 3" at bounding box center [284, 124] width 568 height 249
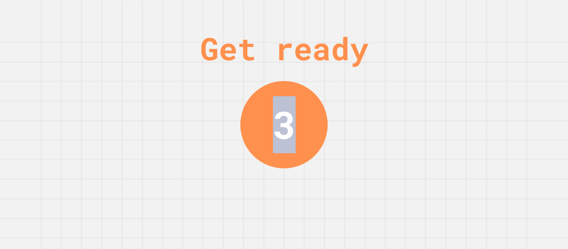
click at [524, 55] on div "Get ready 3" at bounding box center [284, 124] width 568 height 249
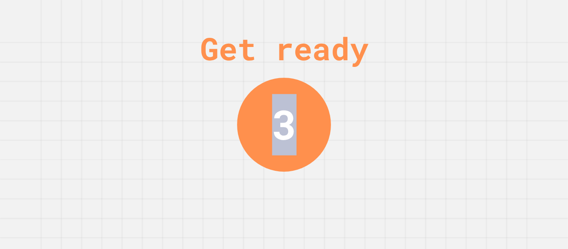
click at [524, 55] on div "Get ready 3" at bounding box center [284, 124] width 568 height 249
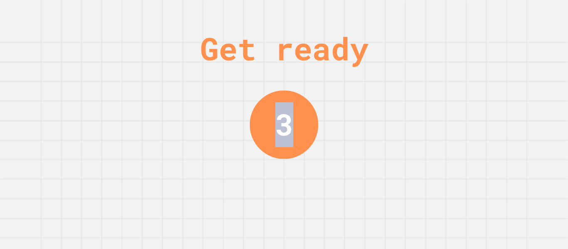
click at [524, 55] on div "Get ready 3" at bounding box center [284, 124] width 568 height 249
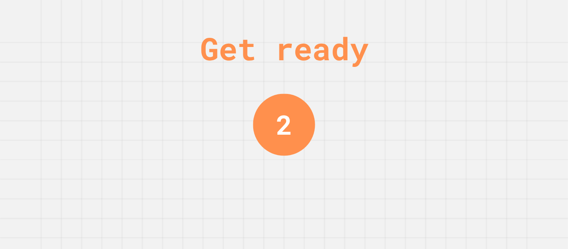
click at [524, 55] on div "Get ready 2" at bounding box center [284, 124] width 568 height 249
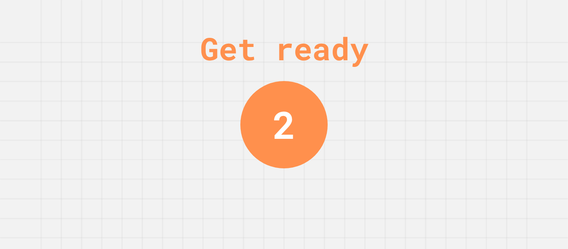
click at [524, 55] on div "Get ready 2" at bounding box center [284, 124] width 568 height 249
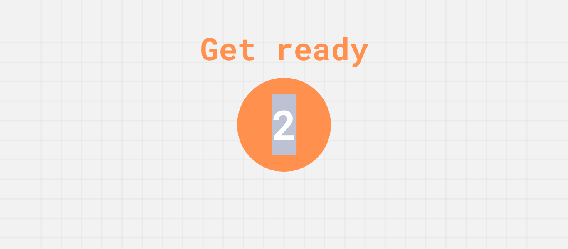
click at [524, 55] on div "Get ready 2" at bounding box center [284, 124] width 568 height 249
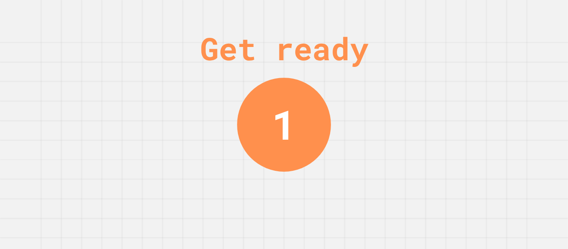
click at [483, 81] on div "Get ready 1" at bounding box center [284, 124] width 568 height 249
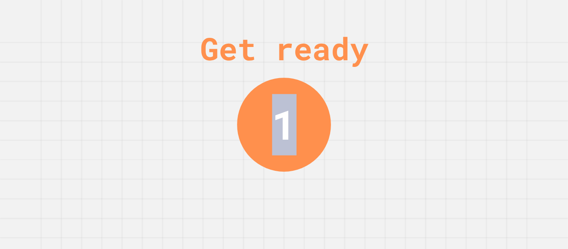
click at [483, 81] on div "Get ready 1" at bounding box center [284, 124] width 568 height 249
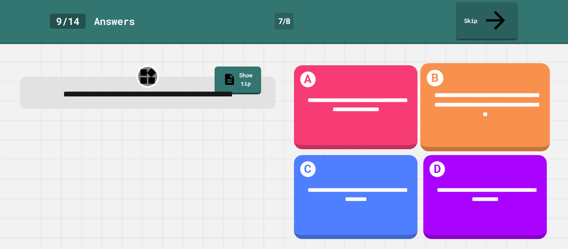
click at [483, 92] on span "**********" at bounding box center [486, 104] width 104 height 25
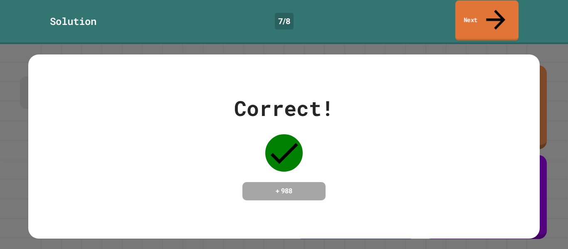
click at [467, 14] on link "Next" at bounding box center [486, 20] width 63 height 40
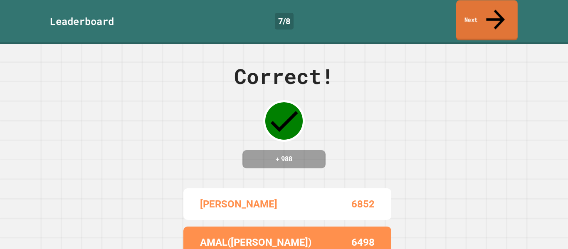
click at [467, 15] on link "Next" at bounding box center [487, 20] width 62 height 40
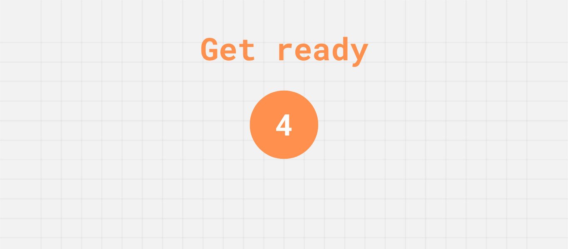
click at [430, 99] on div "Get ready 4" at bounding box center [284, 124] width 568 height 249
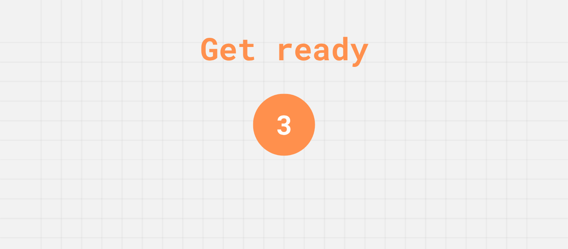
click at [430, 99] on div "Get ready 3" at bounding box center [284, 124] width 568 height 249
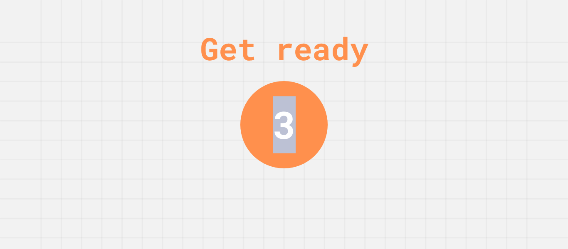
click at [430, 99] on div "Get ready 3" at bounding box center [284, 124] width 568 height 249
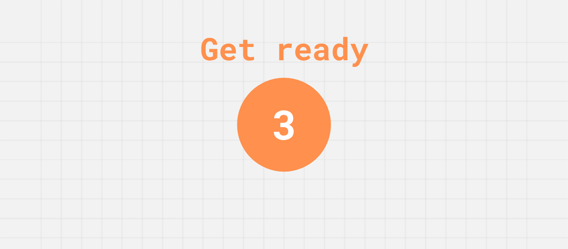
click at [430, 99] on div "Get ready 3" at bounding box center [284, 124] width 568 height 249
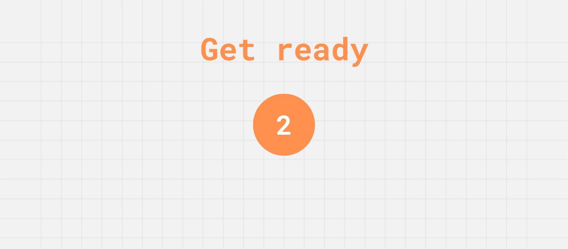
click at [409, 93] on div "Get ready 2" at bounding box center [284, 124] width 568 height 249
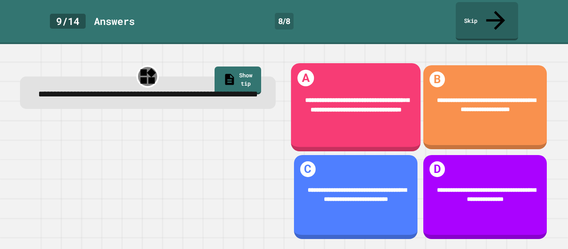
click at [409, 92] on div "**********" at bounding box center [355, 105] width 130 height 44
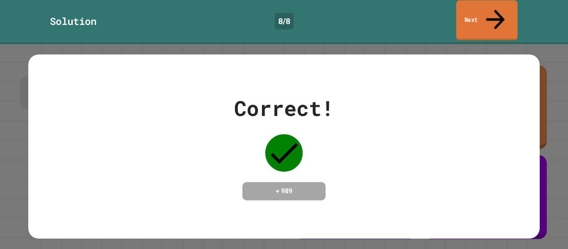
click at [508, 10] on link "Next" at bounding box center [487, 20] width 62 height 40
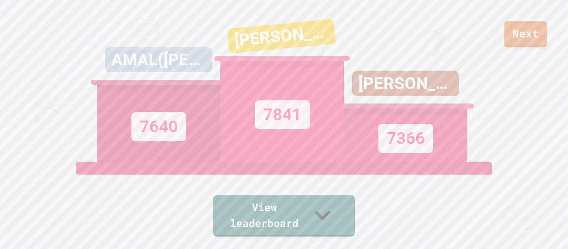
click at [547, 28] on div "Next" at bounding box center [284, 23] width 568 height 47
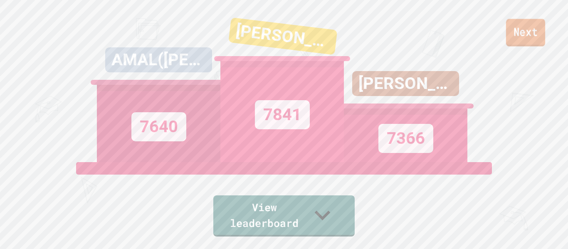
click at [533, 32] on link "Next" at bounding box center [525, 32] width 39 height 27
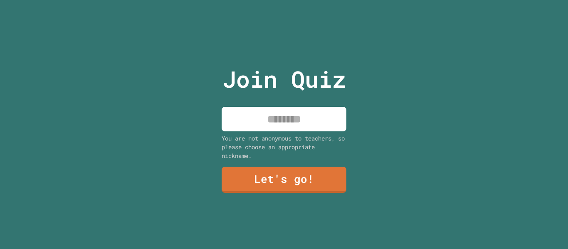
click at [258, 122] on input at bounding box center [283, 119] width 125 height 25
type input "**********"
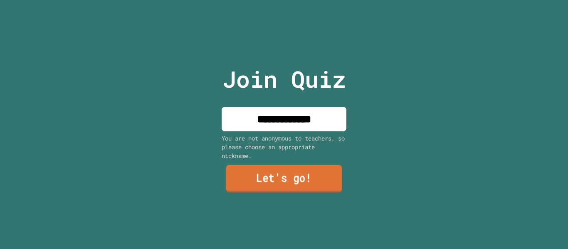
click at [308, 179] on link "Let's go!" at bounding box center [284, 178] width 116 height 27
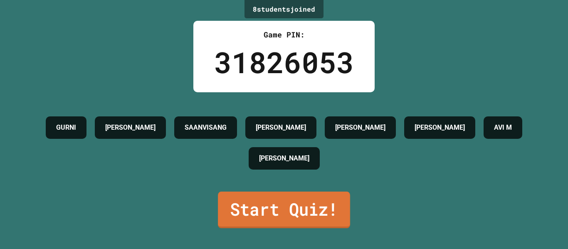
click at [318, 212] on link "Start Quiz!" at bounding box center [284, 210] width 132 height 37
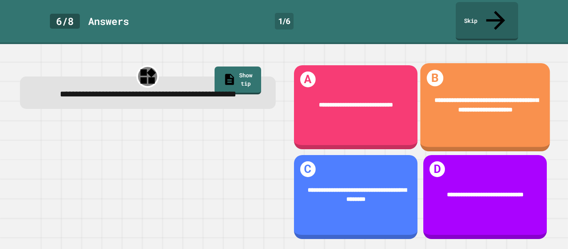
click at [437, 108] on div "**********" at bounding box center [485, 105] width 130 height 44
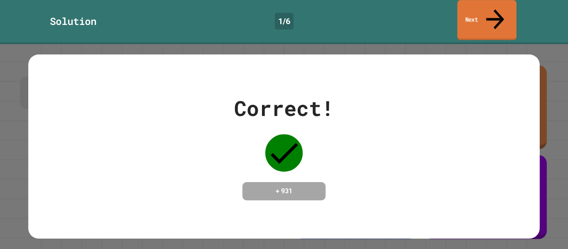
click at [484, 11] on link "Next" at bounding box center [486, 20] width 59 height 40
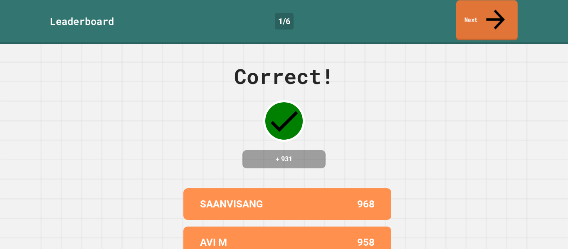
click at [484, 11] on link "Next" at bounding box center [487, 20] width 62 height 40
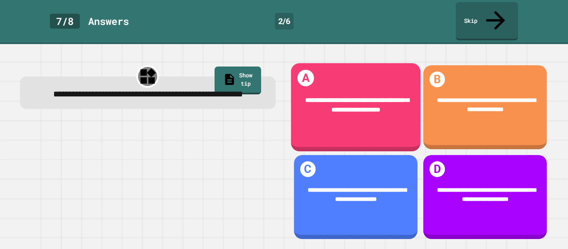
click at [414, 101] on div "**********" at bounding box center [355, 105] width 130 height 44
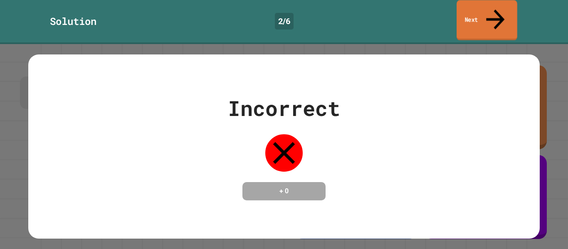
click at [489, 19] on link "Next" at bounding box center [486, 20] width 61 height 40
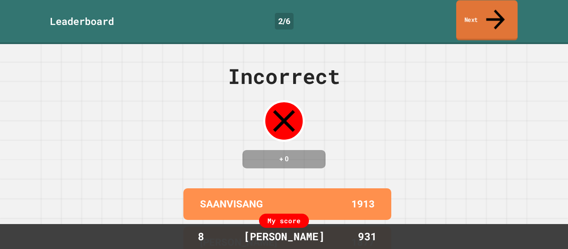
click at [489, 19] on link "Next" at bounding box center [487, 20] width 62 height 40
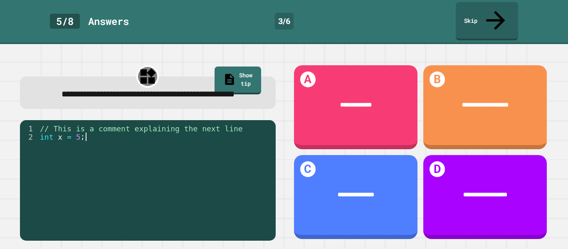
click at [140, 167] on div "// This is a comment explaining the next line int x = 5 ;" at bounding box center [154, 186] width 233 height 125
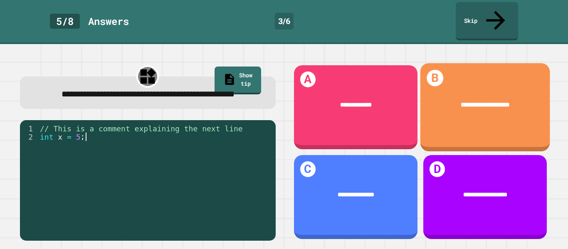
click at [521, 100] on div "**********" at bounding box center [485, 105] width 130 height 34
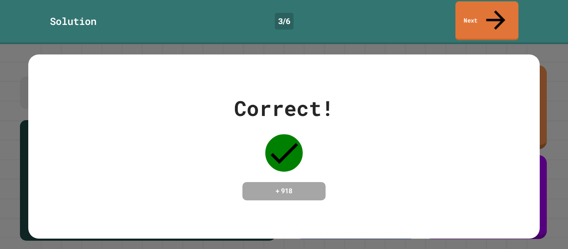
click at [479, 18] on link "Next" at bounding box center [486, 20] width 63 height 39
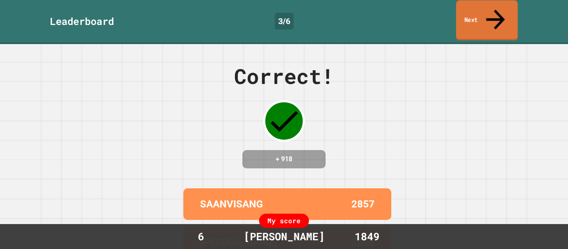
click at [479, 18] on link "Next" at bounding box center [487, 20] width 62 height 40
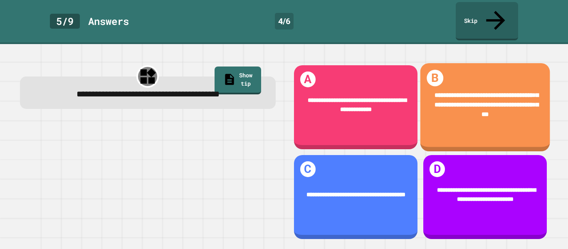
click at [494, 92] on span "**********" at bounding box center [486, 104] width 104 height 25
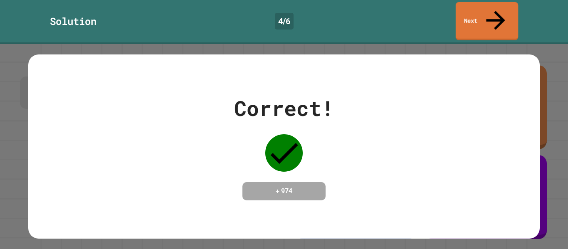
click at [473, 19] on link "Next" at bounding box center [486, 21] width 62 height 38
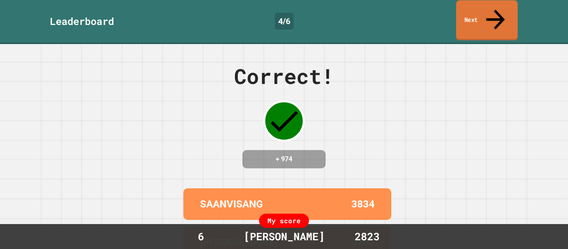
click at [473, 19] on link "Next" at bounding box center [487, 20] width 62 height 40
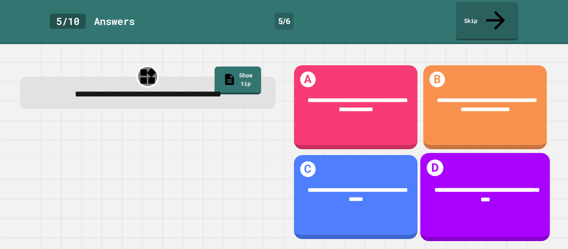
click at [481, 187] on span "**********" at bounding box center [486, 195] width 104 height 16
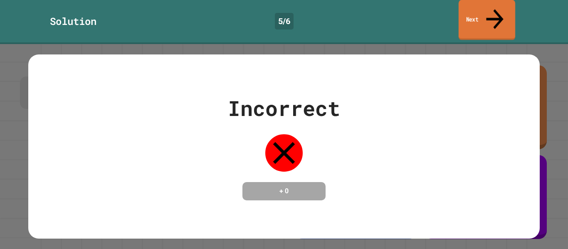
click at [495, 14] on link "Next" at bounding box center [486, 20] width 57 height 40
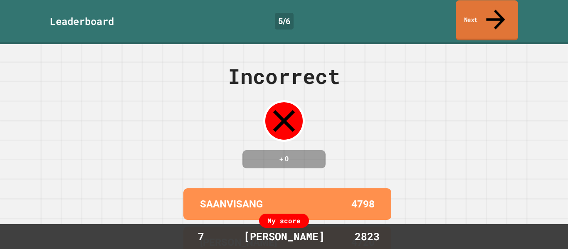
click at [495, 14] on link "Next" at bounding box center [486, 20] width 62 height 40
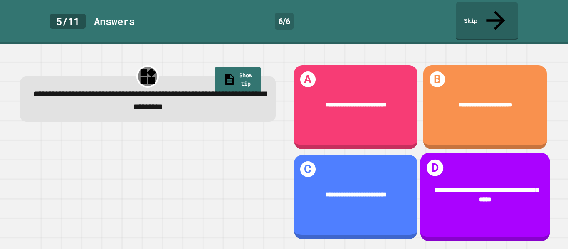
click at [481, 187] on span "**********" at bounding box center [486, 195] width 104 height 16
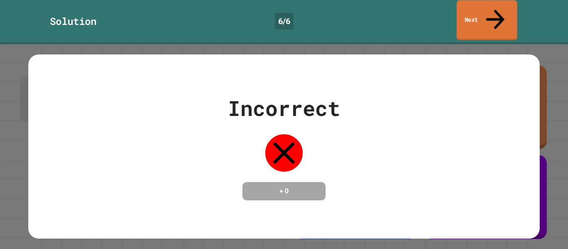
click at [487, 11] on link "Next" at bounding box center [486, 20] width 61 height 40
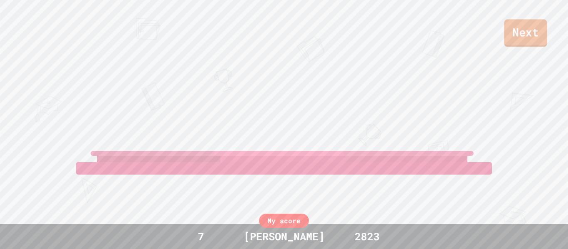
click at [528, 38] on link "Next" at bounding box center [525, 33] width 43 height 27
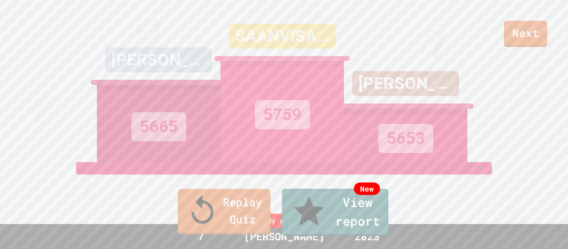
click at [249, 217] on link "Replay Quiz" at bounding box center [224, 211] width 93 height 45
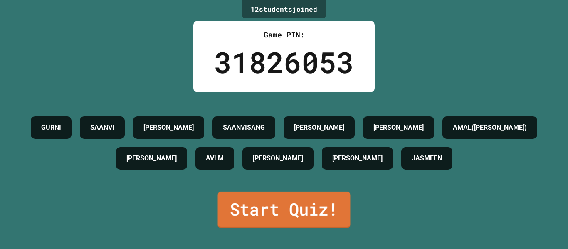
click at [249, 217] on link "Start Quiz!" at bounding box center [284, 210] width 133 height 37
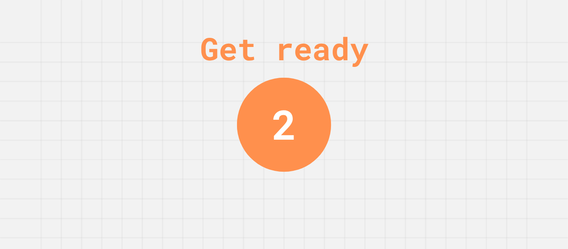
click at [533, 84] on div "Get ready 2" at bounding box center [284, 124] width 568 height 249
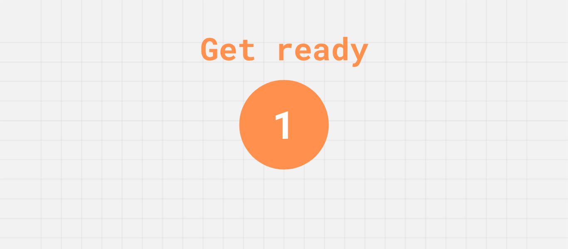
click at [513, 72] on div "Get ready 1" at bounding box center [284, 124] width 568 height 249
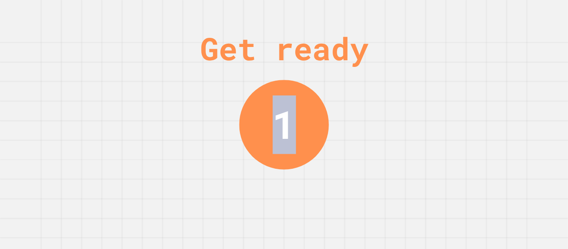
click at [513, 72] on div "Get ready 1" at bounding box center [284, 124] width 568 height 249
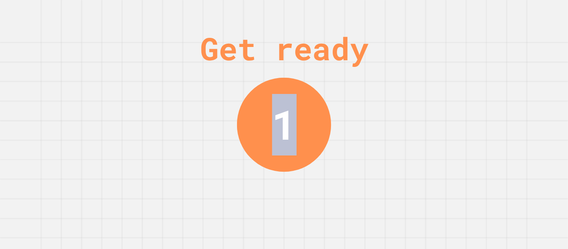
click at [513, 72] on div "Get ready 1" at bounding box center [284, 124] width 568 height 249
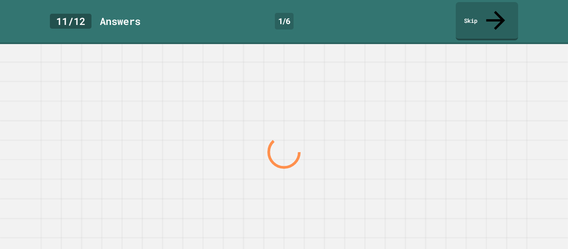
click at [512, 73] on div at bounding box center [283, 152] width 545 height 194
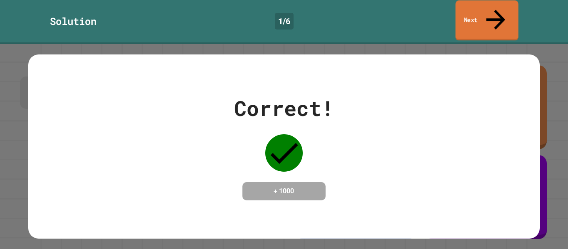
click at [473, 7] on link "Next" at bounding box center [486, 20] width 63 height 40
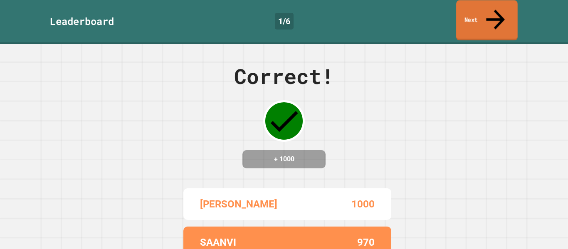
click at [473, 7] on link "Next" at bounding box center [487, 20] width 62 height 40
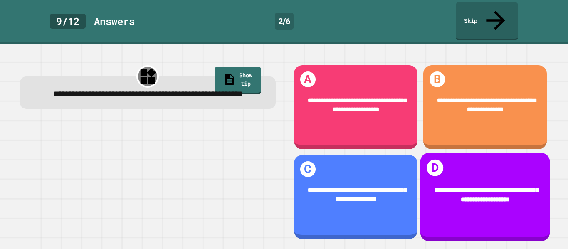
click at [505, 174] on div "**********" at bounding box center [485, 195] width 130 height 44
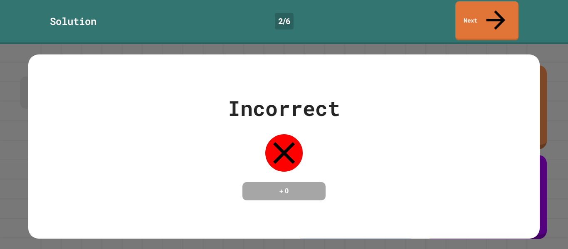
click at [466, 19] on link "Next" at bounding box center [486, 20] width 63 height 39
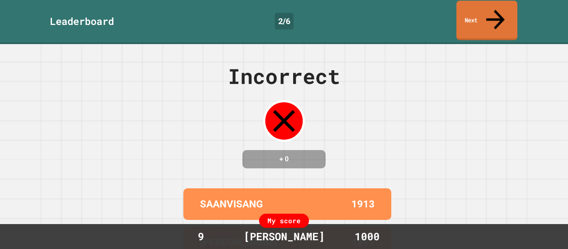
click at [466, 19] on link "Next" at bounding box center [486, 20] width 61 height 39
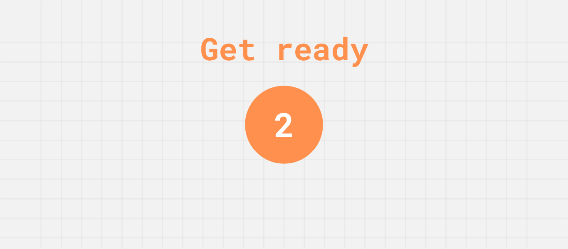
click at [468, 52] on div "Get ready 2" at bounding box center [284, 124] width 568 height 249
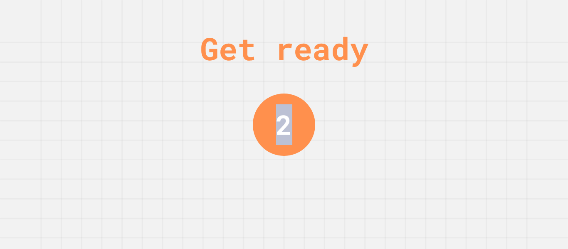
click at [468, 52] on div "Get ready 2" at bounding box center [284, 124] width 568 height 249
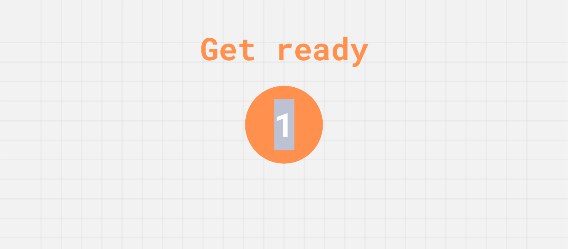
click at [468, 52] on div "Get ready 1" at bounding box center [284, 124] width 568 height 249
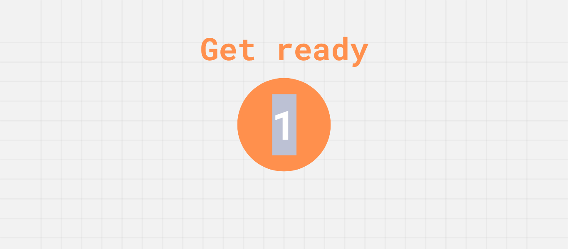
click at [468, 52] on div "Get ready 1" at bounding box center [284, 124] width 568 height 249
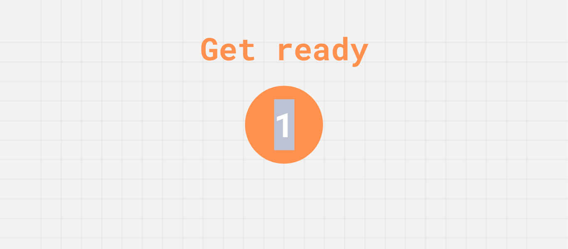
click at [468, 52] on div "Get ready 1" at bounding box center [284, 124] width 568 height 249
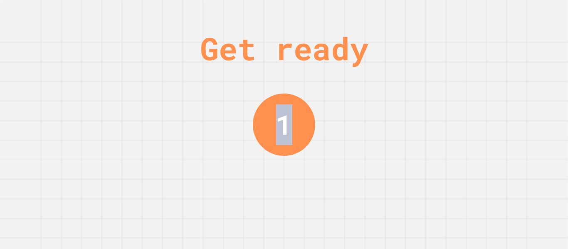
click at [468, 52] on div "Get ready 1" at bounding box center [284, 124] width 568 height 249
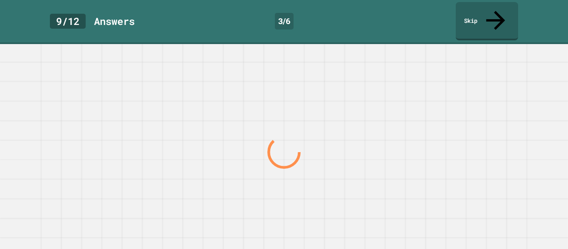
click at [468, 55] on div at bounding box center [283, 152] width 545 height 194
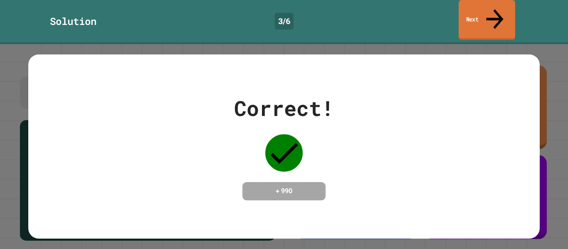
click at [476, 15] on link "Next" at bounding box center [486, 20] width 57 height 40
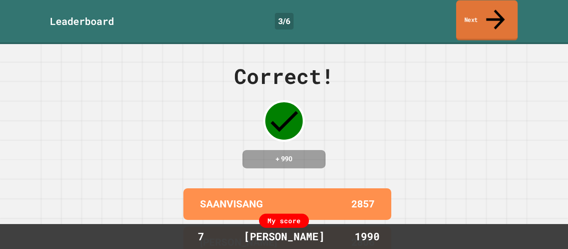
click at [476, 15] on link "Next" at bounding box center [487, 20] width 62 height 40
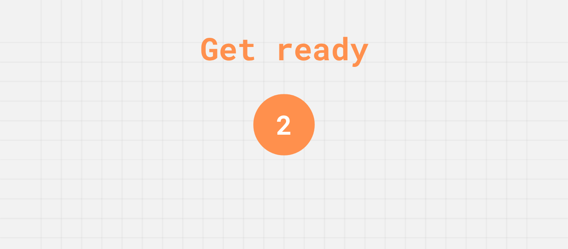
click at [509, 62] on div "Get ready 2" at bounding box center [284, 124] width 568 height 249
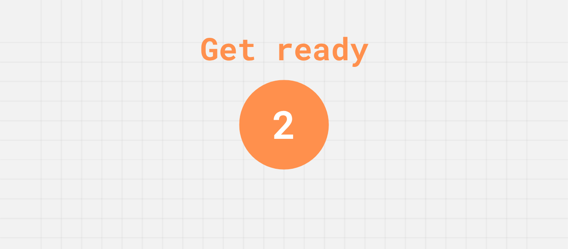
click at [509, 62] on div "Get ready 2" at bounding box center [284, 124] width 568 height 249
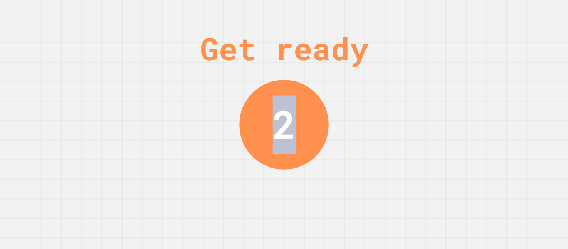
click at [509, 62] on div "Get ready 2" at bounding box center [284, 124] width 568 height 249
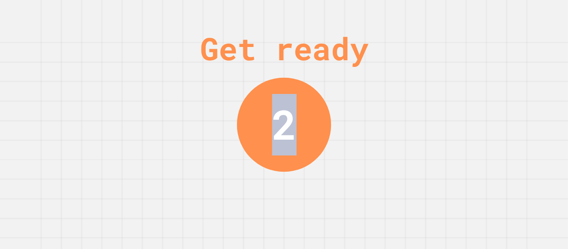
click at [509, 62] on div "Get ready 2" at bounding box center [284, 124] width 568 height 249
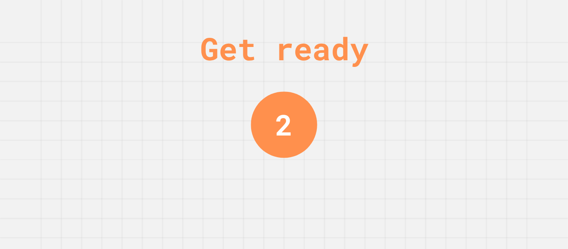
click at [509, 62] on div "Get ready 2" at bounding box center [284, 124] width 568 height 249
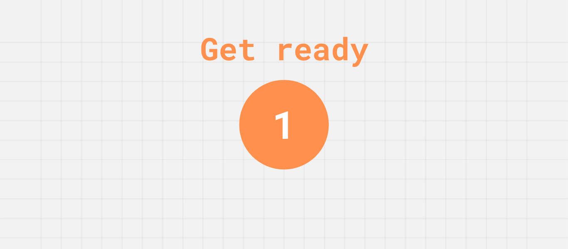
click at [500, 66] on div "Get ready 1" at bounding box center [284, 124] width 568 height 249
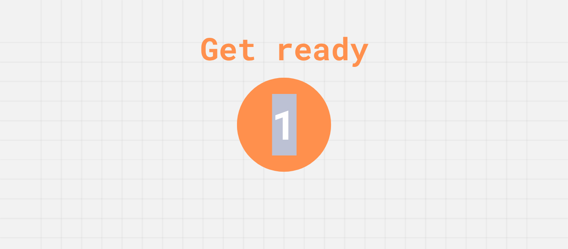
click at [500, 66] on div "Get ready 1" at bounding box center [284, 124] width 568 height 249
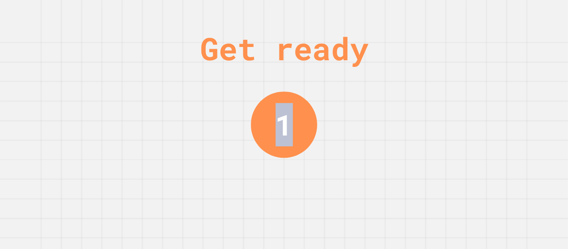
click at [500, 66] on div "Get ready 1" at bounding box center [284, 124] width 568 height 249
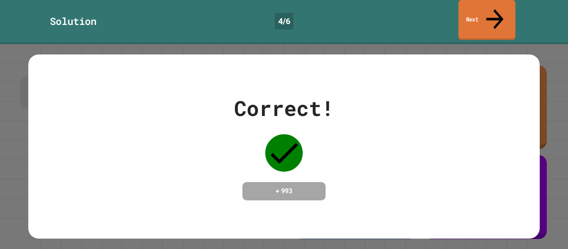
click at [480, 16] on link "Next" at bounding box center [486, 20] width 57 height 40
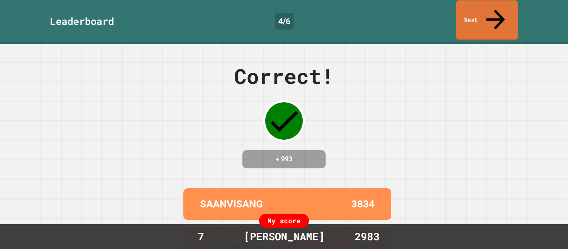
click at [480, 16] on link "Next" at bounding box center [487, 20] width 62 height 40
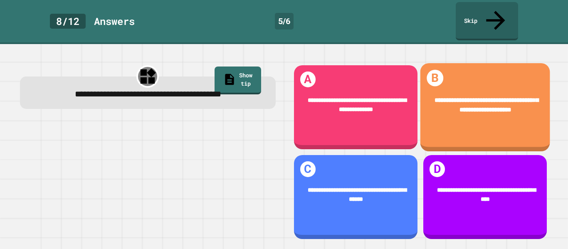
click at [457, 138] on div "**********" at bounding box center [485, 107] width 130 height 88
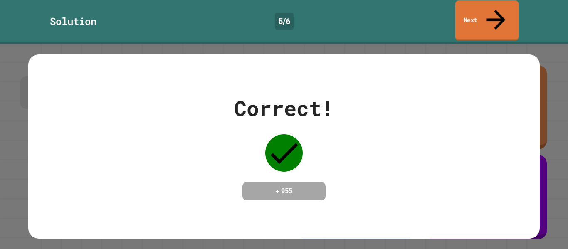
click at [488, 2] on link "Next" at bounding box center [487, 20] width 64 height 40
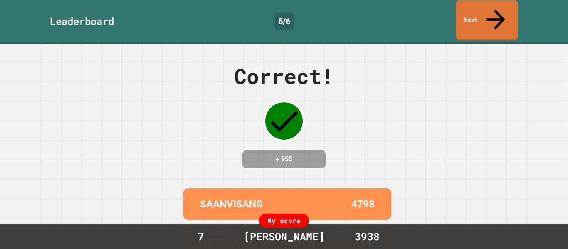
click at [488, 2] on link "Next" at bounding box center [486, 20] width 62 height 40
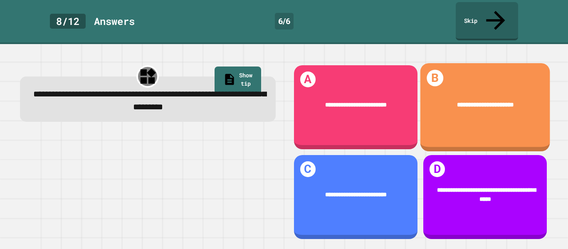
click at [489, 102] on div "**********" at bounding box center [485, 105] width 130 height 34
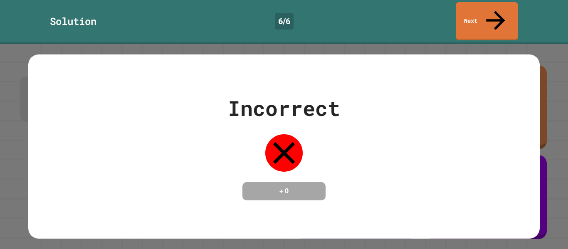
click at [468, 21] on div "Solution 6 / 6 Next" at bounding box center [284, 22] width 568 height 44
click at [464, 18] on link "Next" at bounding box center [487, 20] width 64 height 40
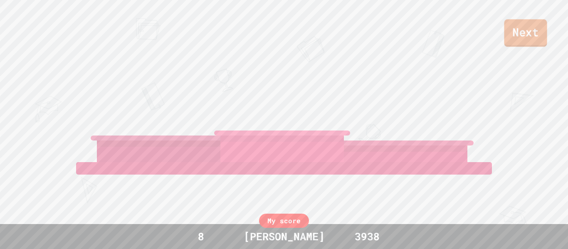
click at [515, 32] on link "Next" at bounding box center [525, 32] width 43 height 27
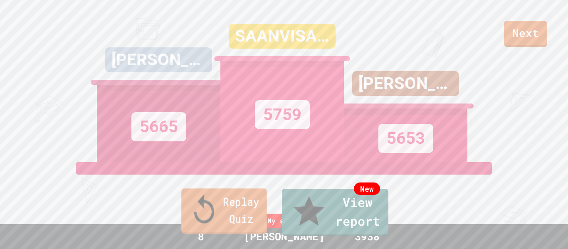
click at [211, 230] on link "Replay Quiz" at bounding box center [224, 210] width 86 height 45
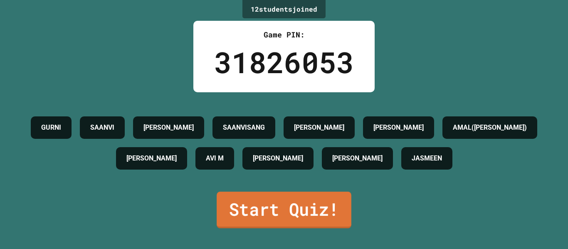
click at [284, 228] on link "Start Quiz!" at bounding box center [284, 210] width 135 height 37
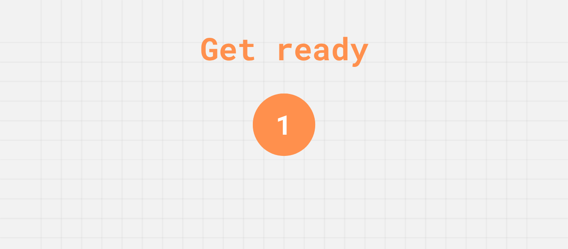
click at [511, 74] on div "Get ready 1" at bounding box center [284, 124] width 568 height 249
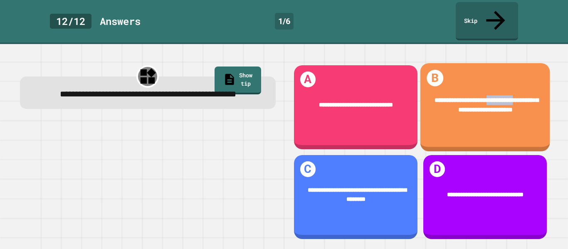
click at [511, 83] on div "**********" at bounding box center [485, 105] width 130 height 44
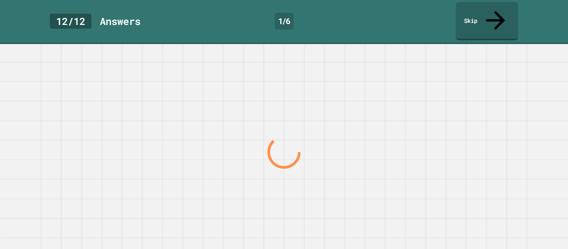
click at [511, 74] on div at bounding box center [283, 152] width 545 height 194
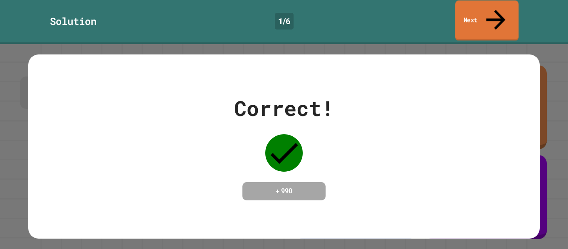
click at [475, 13] on link "Next" at bounding box center [487, 20] width 64 height 40
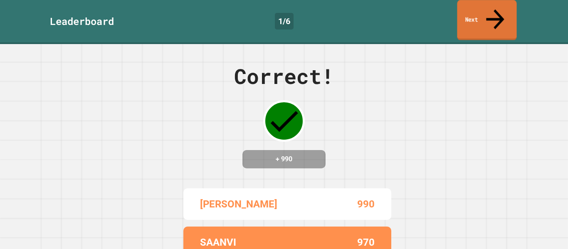
click at [474, 18] on link "Next" at bounding box center [486, 20] width 59 height 40
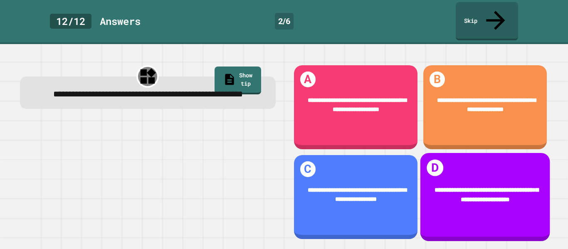
click at [475, 187] on span "**********" at bounding box center [486, 195] width 104 height 16
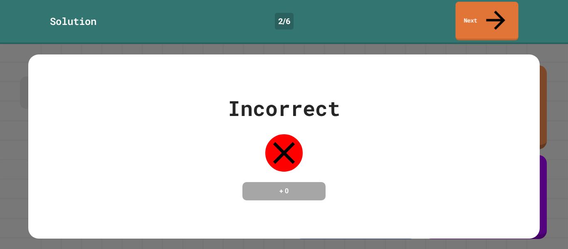
click at [501, 13] on link "Next" at bounding box center [486, 21] width 63 height 39
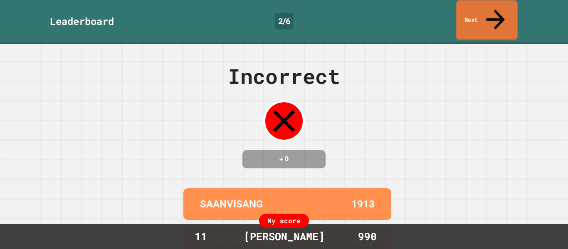
click at [501, 13] on link "Next" at bounding box center [486, 20] width 61 height 40
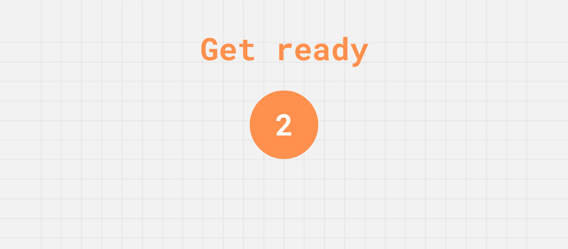
click at [488, 57] on div "Get ready 2" at bounding box center [284, 124] width 568 height 249
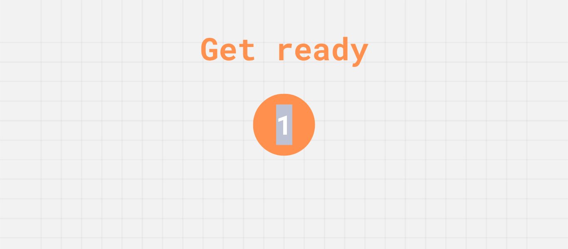
click at [488, 57] on div "Get ready 1" at bounding box center [284, 124] width 568 height 249
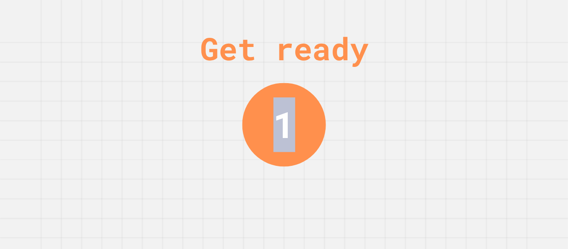
click at [488, 57] on div "Get ready 1" at bounding box center [284, 124] width 568 height 249
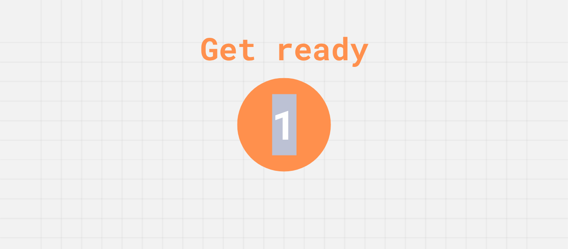
click at [488, 57] on div "Get ready 1" at bounding box center [284, 124] width 568 height 249
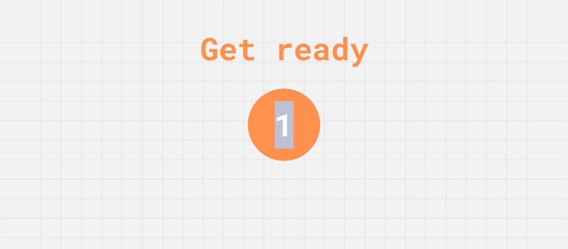
click at [488, 57] on div "Get ready 1" at bounding box center [284, 124] width 568 height 249
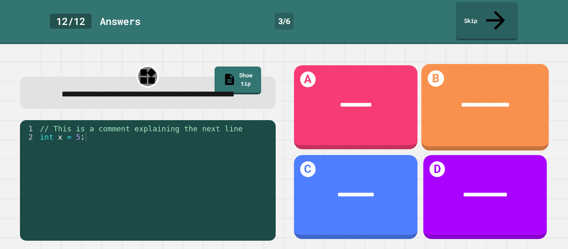
click at [488, 64] on div "**********" at bounding box center [485, 107] width 128 height 87
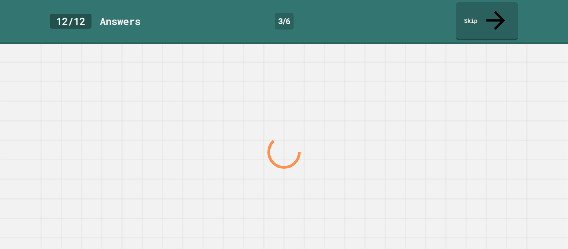
click at [488, 57] on div at bounding box center [283, 152] width 545 height 194
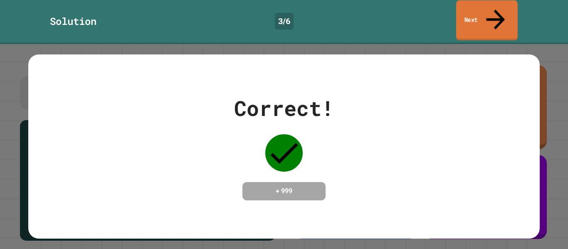
click at [477, 10] on link "Next" at bounding box center [487, 20] width 62 height 40
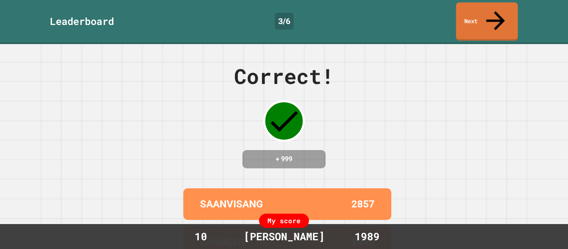
click at [521, 82] on div "Correct! + 999 SAANVISANG 2857 JASMEEN 2842 SAANVI 2820 RATHNA 2806 AVI M 2781 …" at bounding box center [284, 146] width 568 height 205
click at [488, 9] on link "Next" at bounding box center [486, 20] width 59 height 40
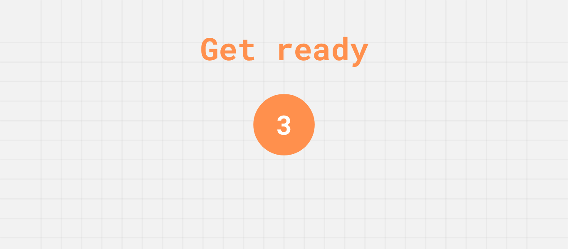
click at [497, 89] on div "Get ready 3" at bounding box center [284, 124] width 568 height 249
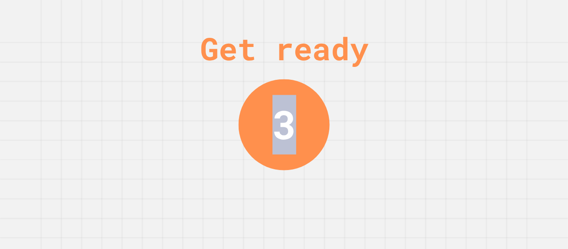
click at [497, 89] on div "Get ready 3" at bounding box center [284, 124] width 568 height 249
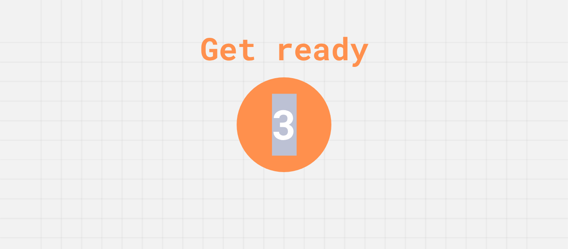
click at [497, 89] on div "Get ready 3" at bounding box center [284, 124] width 568 height 249
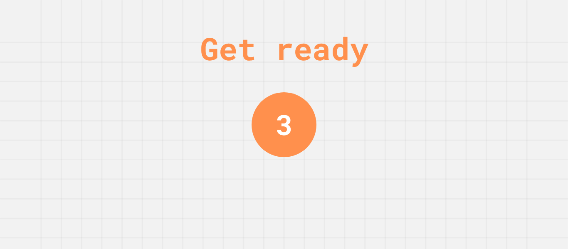
click at [497, 89] on div "Get ready 3" at bounding box center [284, 124] width 568 height 249
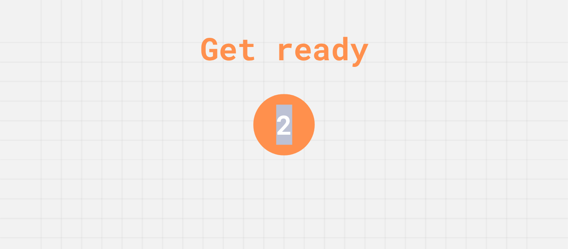
click at [497, 89] on div "Get ready 2" at bounding box center [284, 124] width 568 height 249
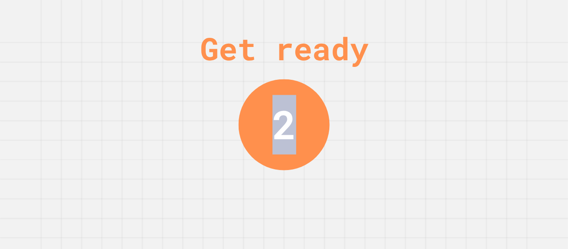
click at [497, 89] on div "Get ready 2" at bounding box center [284, 124] width 568 height 249
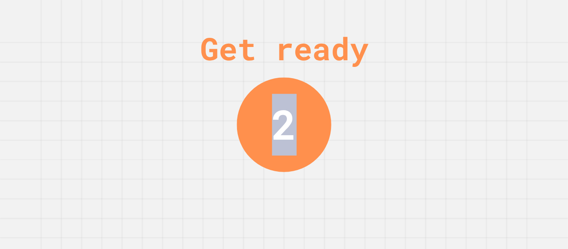
click at [497, 89] on div "Get ready 2" at bounding box center [284, 124] width 568 height 249
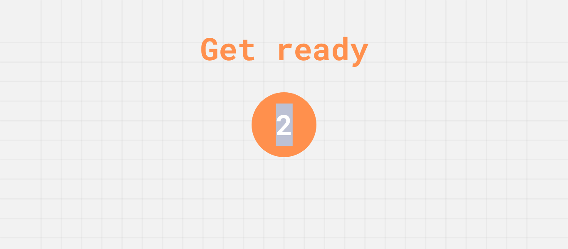
click at [497, 89] on div "Get ready 2" at bounding box center [284, 124] width 568 height 249
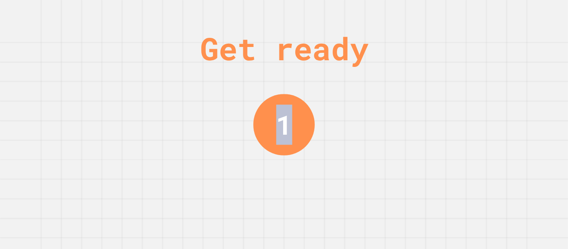
click at [497, 89] on div "Get ready 1" at bounding box center [284, 124] width 568 height 249
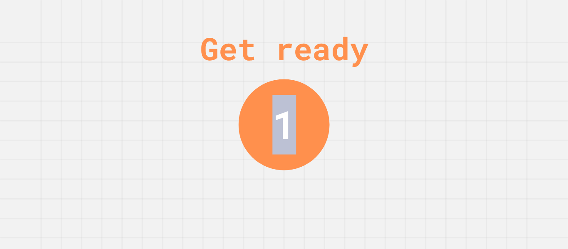
click at [497, 89] on div "Get ready 1" at bounding box center [284, 124] width 568 height 249
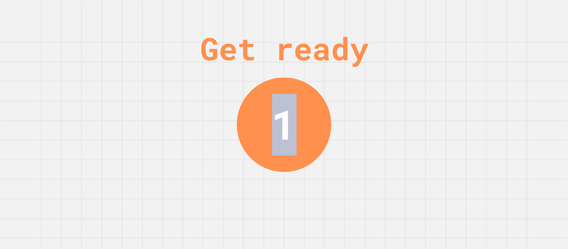
click at [497, 89] on div "Get ready 1" at bounding box center [284, 124] width 568 height 249
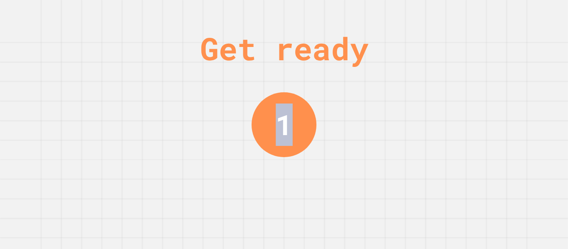
click at [497, 89] on div "Get ready 1" at bounding box center [284, 124] width 568 height 249
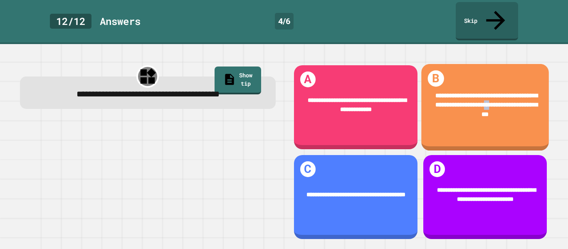
click at [497, 92] on span "**********" at bounding box center [486, 104] width 102 height 25
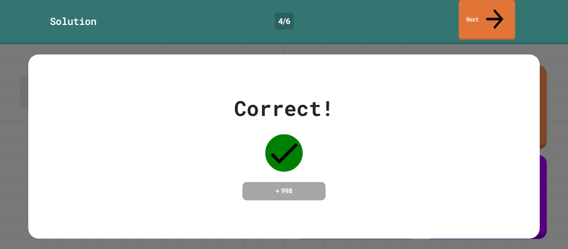
click at [480, 10] on link "Next" at bounding box center [486, 20] width 57 height 40
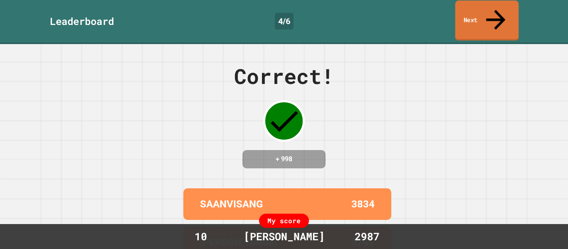
click at [480, 10] on link "Next" at bounding box center [487, 20] width 64 height 40
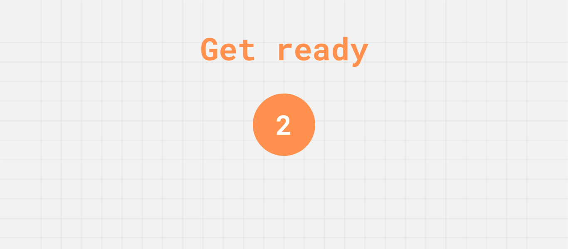
click at [500, 71] on div "Get ready 2" at bounding box center [284, 124] width 568 height 249
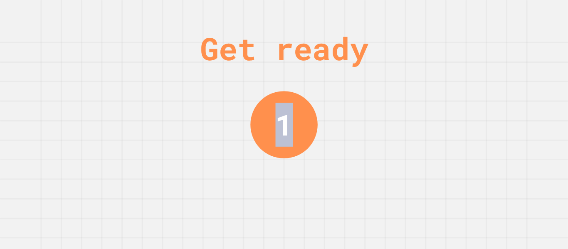
click at [500, 71] on div "Get ready 1" at bounding box center [284, 124] width 568 height 249
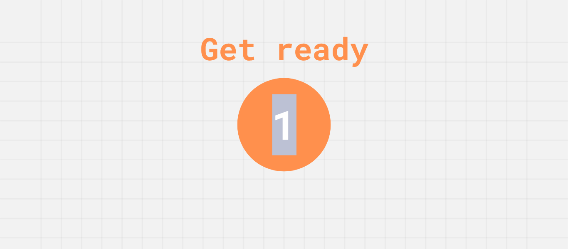
click at [500, 71] on div "Get ready 1" at bounding box center [284, 124] width 568 height 249
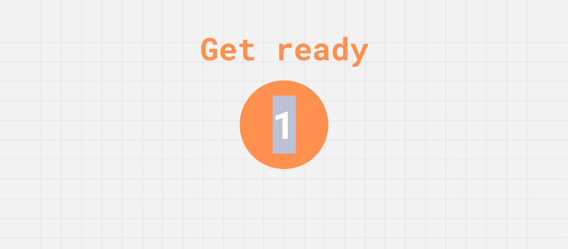
click at [500, 71] on div "Get ready 1" at bounding box center [284, 124] width 568 height 249
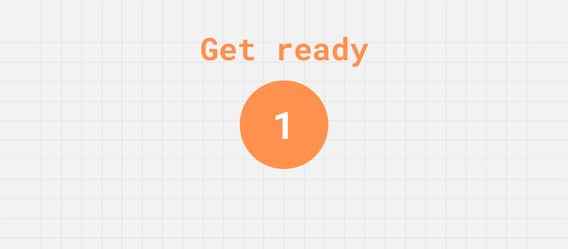
click at [500, 71] on div "Get ready 1" at bounding box center [284, 124] width 568 height 249
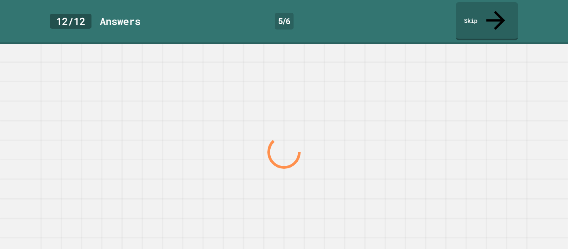
click at [500, 71] on div at bounding box center [284, 146] width 568 height 205
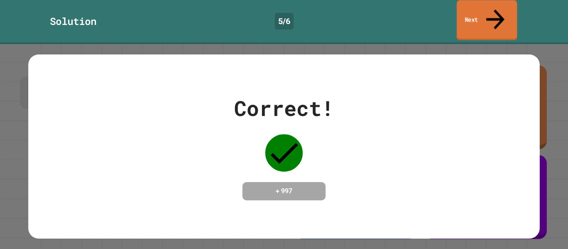
click at [493, 11] on icon at bounding box center [494, 20] width 27 height 30
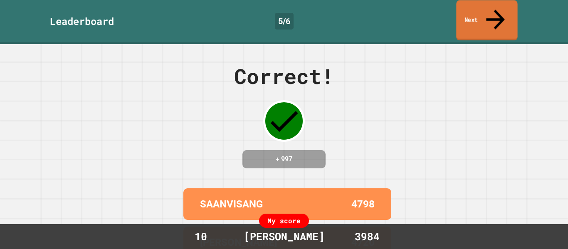
click at [493, 11] on icon at bounding box center [495, 20] width 28 height 30
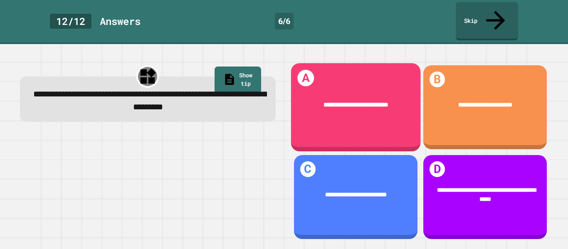
click at [378, 112] on div "**********" at bounding box center [355, 107] width 130 height 88
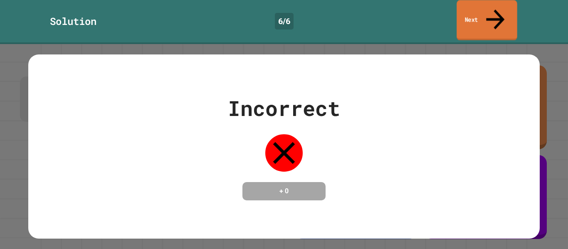
click at [481, 17] on link "Next" at bounding box center [486, 20] width 60 height 40
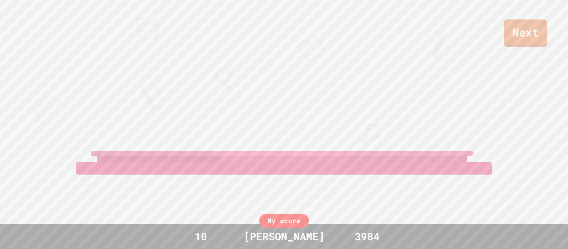
click at [519, 30] on link "Next" at bounding box center [525, 33] width 43 height 27
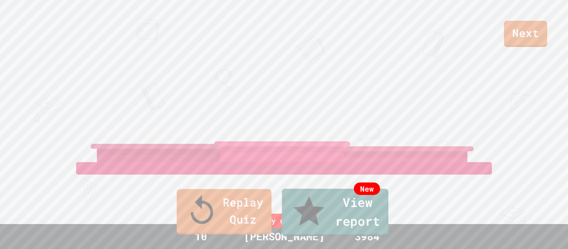
click at [207, 221] on link "Replay Quiz" at bounding box center [224, 211] width 95 height 45
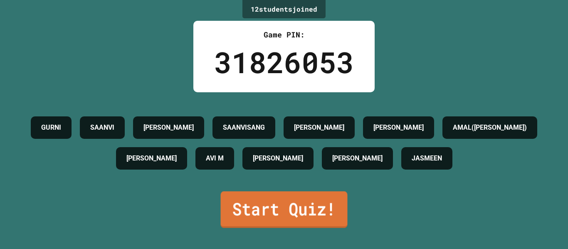
click at [244, 220] on link "Start Quiz!" at bounding box center [284, 209] width 127 height 37
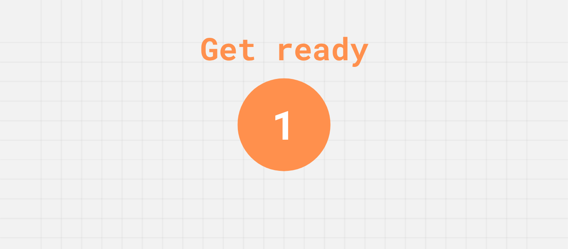
click at [506, 51] on div "Get ready 1" at bounding box center [284, 124] width 568 height 249
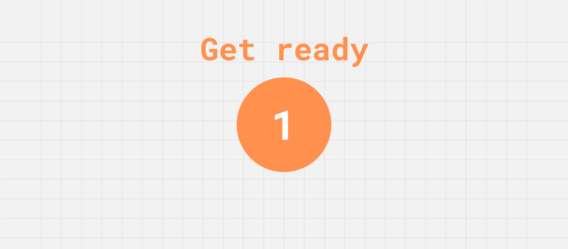
click at [506, 51] on div "Get ready 1" at bounding box center [284, 124] width 568 height 249
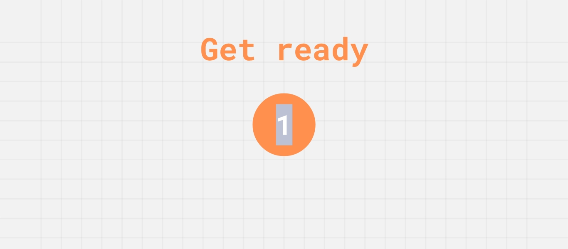
click at [506, 51] on div "Get ready 1" at bounding box center [284, 124] width 568 height 249
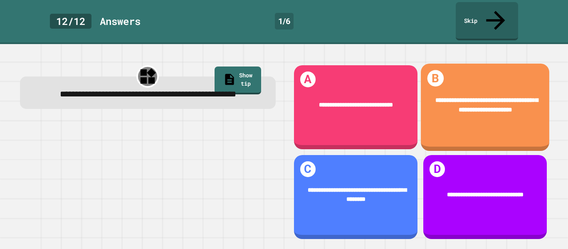
click at [506, 64] on div "**********" at bounding box center [485, 107] width 128 height 87
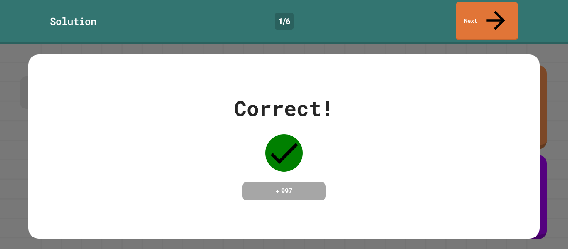
click at [482, 17] on link "Next" at bounding box center [486, 21] width 62 height 38
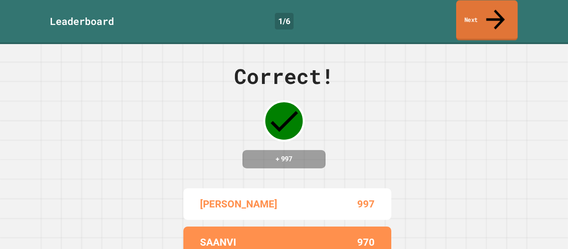
click at [482, 17] on link "Next" at bounding box center [487, 20] width 62 height 40
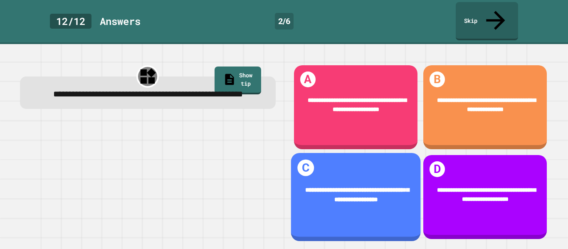
click at [389, 191] on span "**********" at bounding box center [357, 195] width 104 height 16
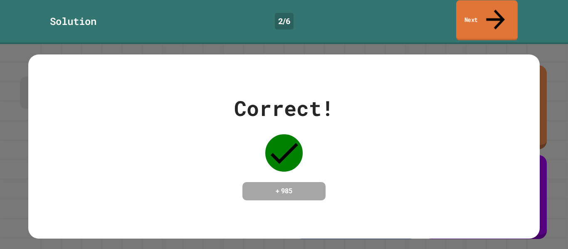
click at [485, 7] on link "Next" at bounding box center [487, 20] width 62 height 40
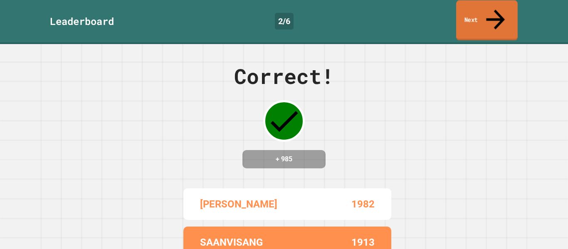
click at [477, 12] on link "Next" at bounding box center [487, 20] width 62 height 40
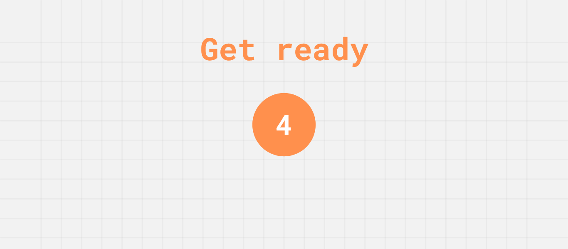
click at [498, 73] on div "Get ready 4" at bounding box center [284, 124] width 568 height 249
click at [498, 73] on div "Get ready 3" at bounding box center [284, 124] width 568 height 249
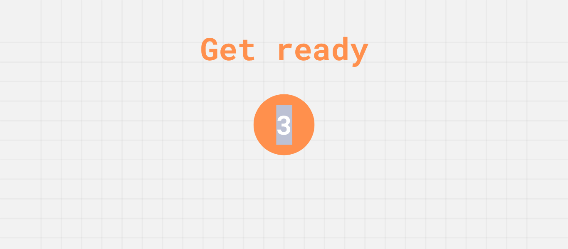
click at [498, 73] on div "Get ready 3" at bounding box center [284, 124] width 568 height 249
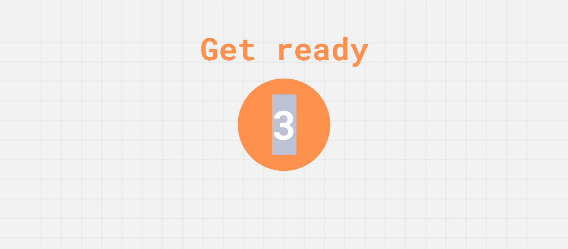
click at [498, 73] on div "Get ready 3" at bounding box center [284, 124] width 568 height 249
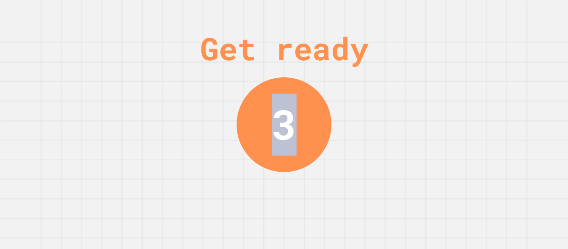
click at [498, 73] on div "Get ready 3" at bounding box center [284, 124] width 568 height 249
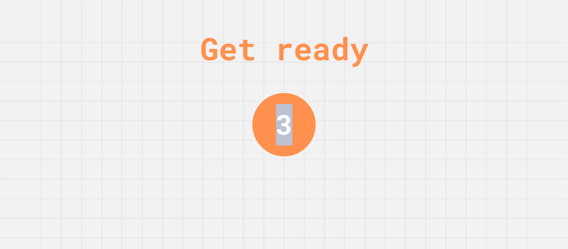
click at [498, 73] on div "Get ready 3" at bounding box center [284, 124] width 568 height 249
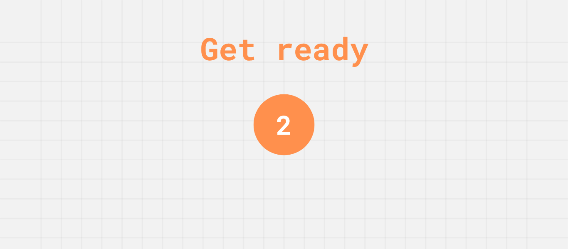
click at [498, 73] on div "Get ready 2" at bounding box center [284, 124] width 568 height 249
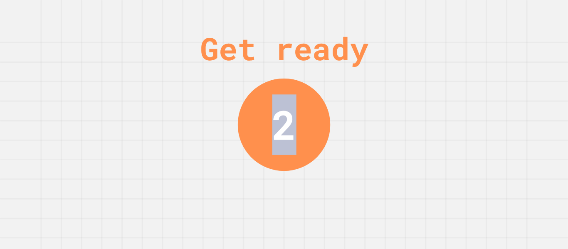
click at [498, 73] on div "Get ready 2" at bounding box center [284, 124] width 568 height 249
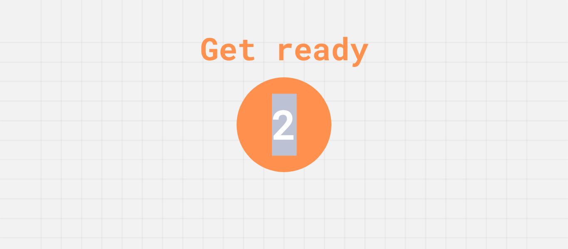
click at [498, 73] on div "Get ready 2" at bounding box center [284, 124] width 568 height 249
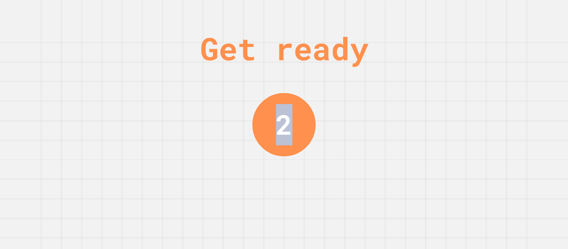
click at [498, 73] on div "Get ready 2" at bounding box center [284, 124] width 568 height 249
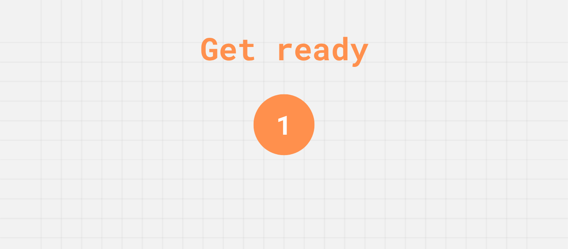
click at [498, 73] on div "Get ready 1" at bounding box center [284, 124] width 568 height 249
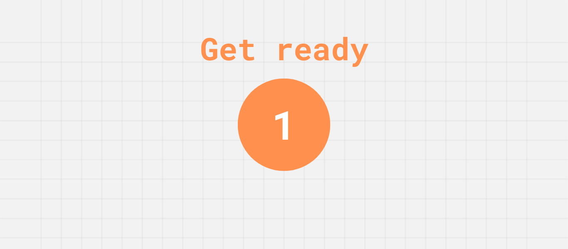
click at [498, 73] on div "Get ready 1" at bounding box center [284, 124] width 568 height 249
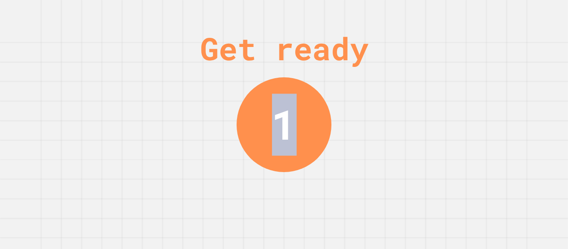
click at [498, 73] on div "Get ready 1" at bounding box center [284, 124] width 568 height 249
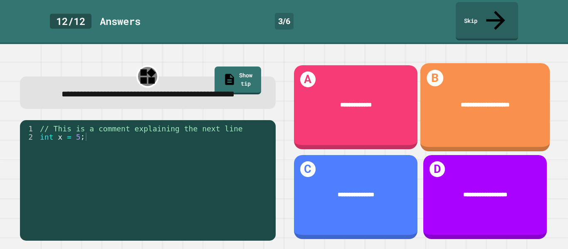
click at [498, 88] on div "**********" at bounding box center [485, 105] width 130 height 34
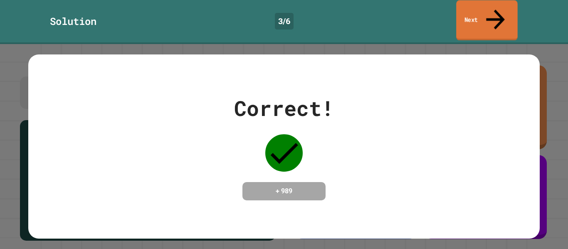
click at [480, 16] on link "Next" at bounding box center [487, 20] width 62 height 40
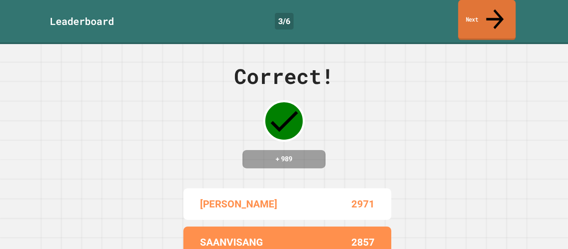
click at [470, 13] on link "Next" at bounding box center [486, 20] width 57 height 40
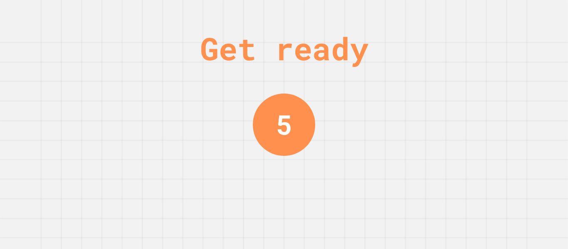
click at [518, 74] on div "Get ready 5" at bounding box center [284, 124] width 568 height 249
click at [518, 74] on div "Get ready 4" at bounding box center [284, 124] width 568 height 249
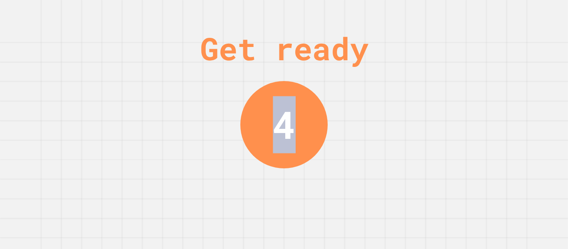
click at [518, 74] on div "Get ready 4" at bounding box center [284, 124] width 568 height 249
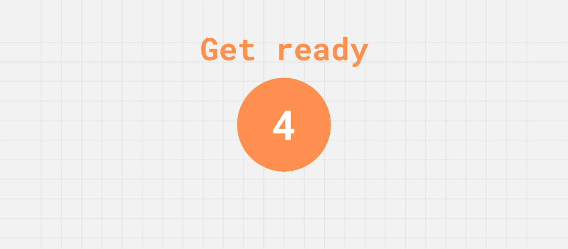
click at [518, 74] on div "Get ready 4" at bounding box center [284, 124] width 568 height 249
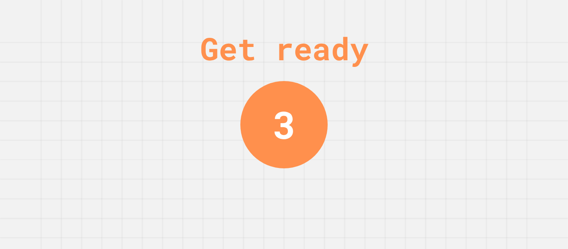
click at [508, 73] on div "Get ready 3" at bounding box center [284, 124] width 568 height 249
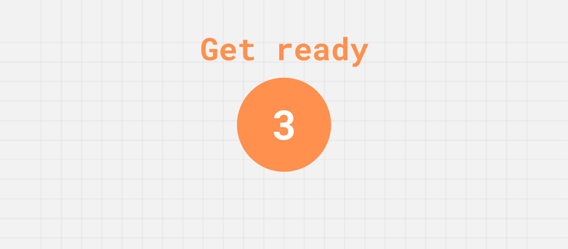
click at [508, 73] on div "Get ready 3" at bounding box center [284, 124] width 568 height 249
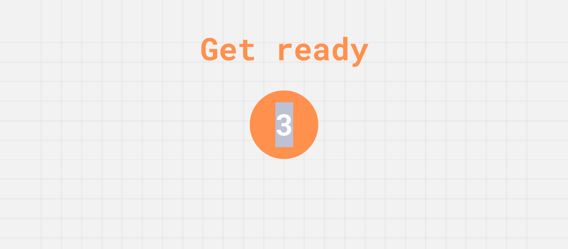
click at [508, 73] on div "Get ready 3" at bounding box center [284, 124] width 568 height 249
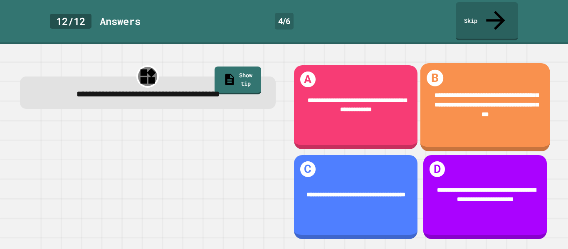
click at [493, 92] on span "**********" at bounding box center [486, 104] width 104 height 25
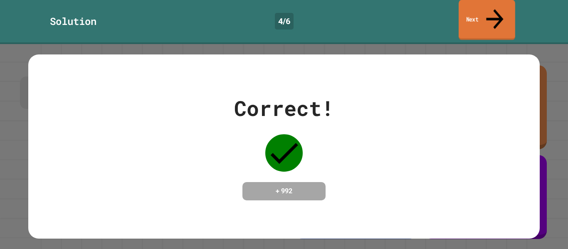
click at [471, 16] on link "Next" at bounding box center [486, 20] width 57 height 40
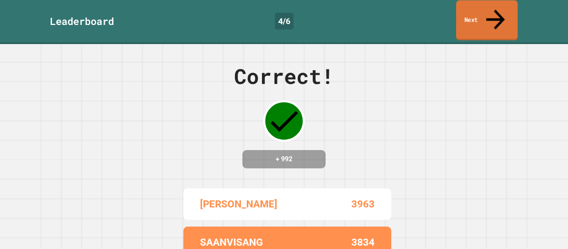
click at [471, 16] on link "Next" at bounding box center [487, 20] width 62 height 40
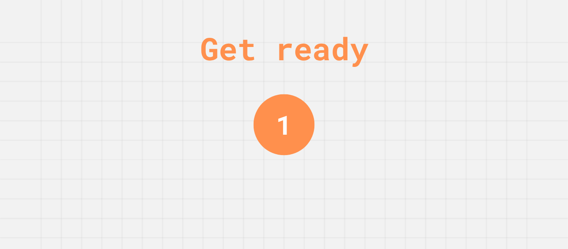
click at [485, 36] on div "Get ready 1" at bounding box center [284, 124] width 568 height 249
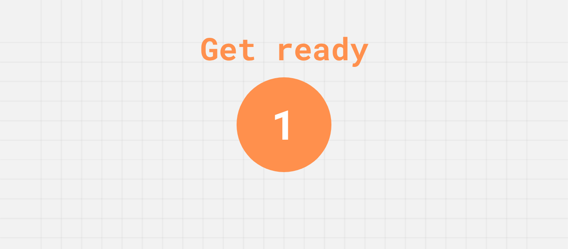
click at [490, 48] on div "Get ready 1" at bounding box center [284, 124] width 568 height 249
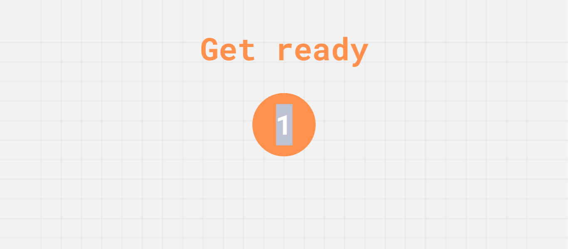
click at [490, 48] on div "Get ready 1" at bounding box center [284, 124] width 568 height 249
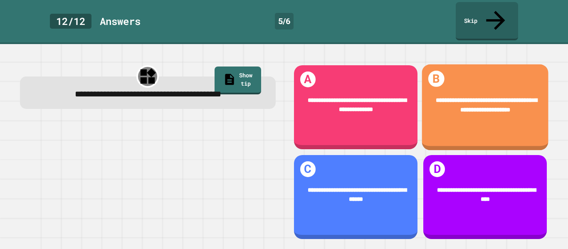
click at [490, 64] on div "**********" at bounding box center [484, 107] width 126 height 86
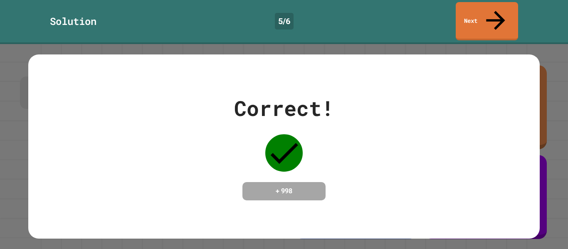
click at [484, 54] on div "Correct! + 998" at bounding box center [283, 146] width 511 height 185
click at [478, 15] on link "Next" at bounding box center [486, 20] width 63 height 40
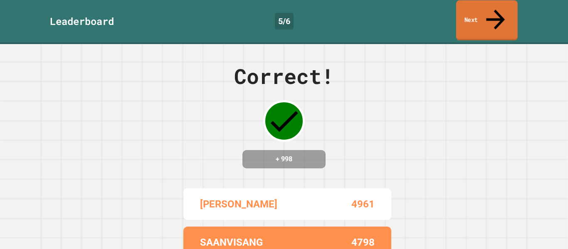
click at [478, 15] on link "Next" at bounding box center [487, 20] width 62 height 40
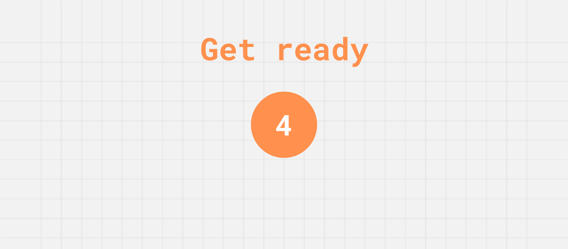
click at [389, 183] on div "Get ready 4" at bounding box center [284, 124] width 568 height 249
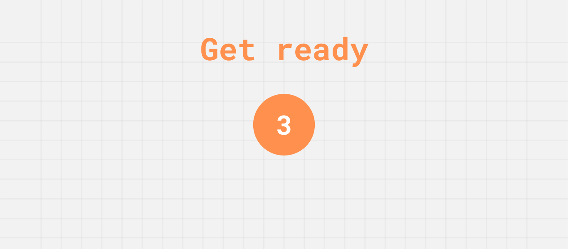
click at [389, 183] on div "Get ready 3" at bounding box center [284, 124] width 568 height 249
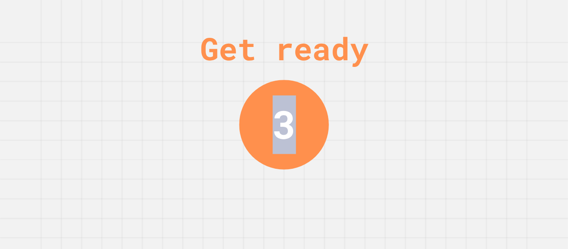
click at [389, 183] on div "Get ready 3" at bounding box center [284, 124] width 568 height 249
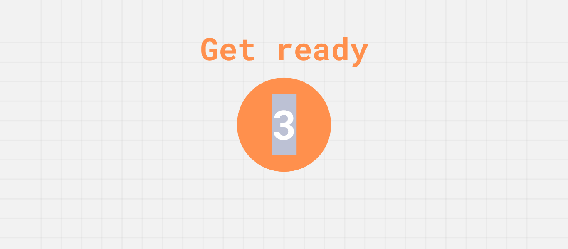
click at [389, 183] on div "Get ready 3" at bounding box center [284, 124] width 568 height 249
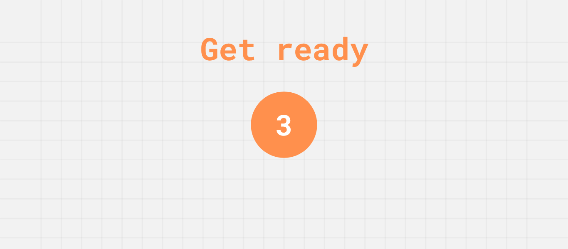
click at [389, 183] on div "Get ready 3" at bounding box center [284, 124] width 568 height 249
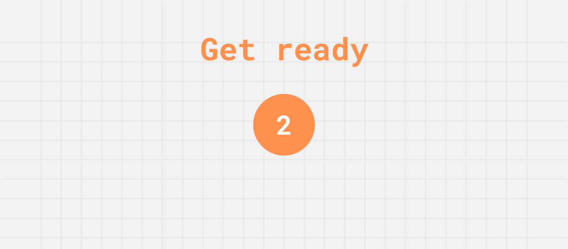
click at [389, 183] on div "Get ready 2" at bounding box center [284, 124] width 568 height 249
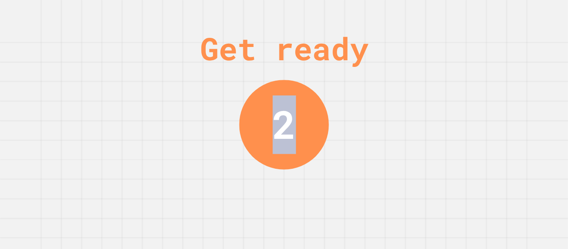
click at [389, 183] on div "Get ready 2" at bounding box center [284, 124] width 568 height 249
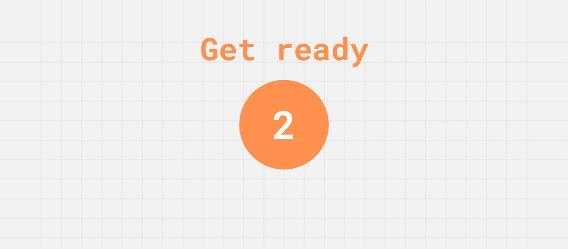
click at [389, 183] on div "Get ready 2" at bounding box center [284, 124] width 568 height 249
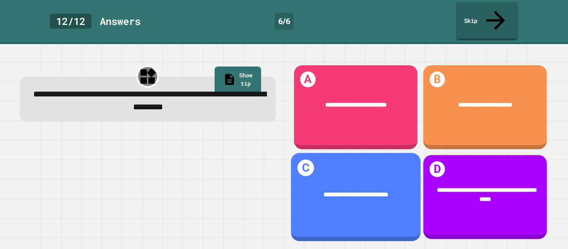
click at [389, 183] on div "**********" at bounding box center [355, 195] width 130 height 34
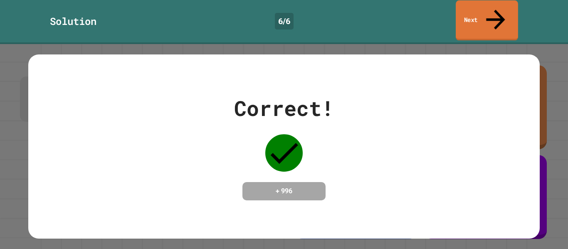
click at [470, 12] on link "Next" at bounding box center [486, 20] width 62 height 40
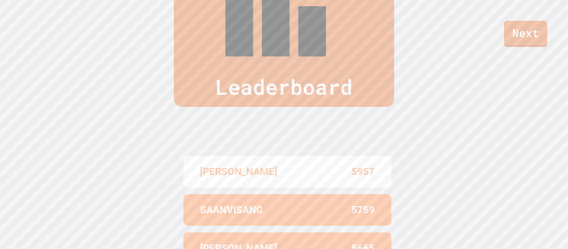
scroll to position [343, 0]
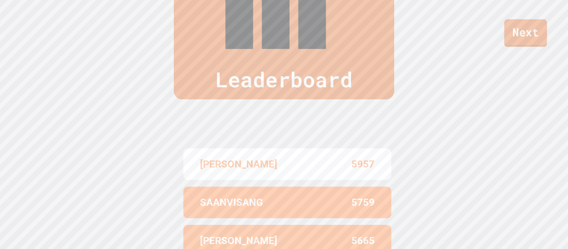
click at [517, 37] on link "Next" at bounding box center [525, 32] width 43 height 27
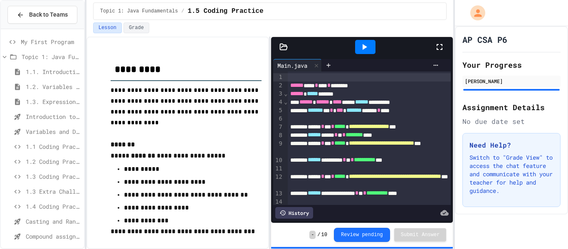
scroll to position [108, 0]
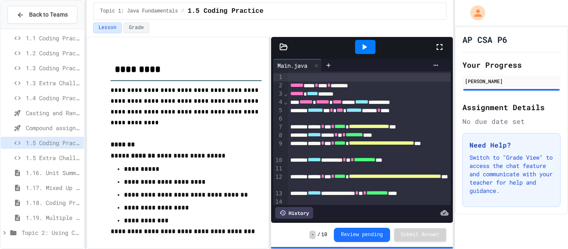
click at [5, 235] on icon at bounding box center [4, 232] width 7 height 7
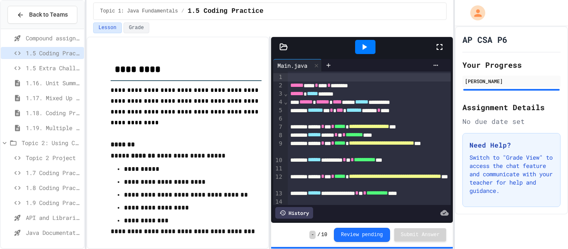
click at [28, 166] on div "Topic 2 Project" at bounding box center [42, 159] width 83 height 15
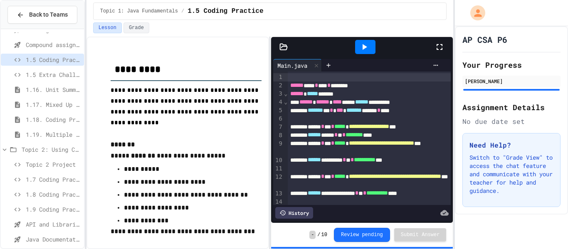
click at [30, 164] on span "Topic 2 Project" at bounding box center [53, 164] width 55 height 9
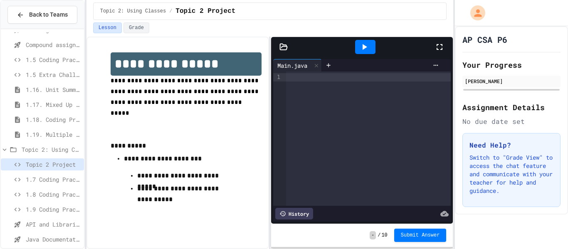
click at [375, 79] on div at bounding box center [368, 77] width 165 height 8
click at [191, 98] on p "**********" at bounding box center [186, 97] width 151 height 43
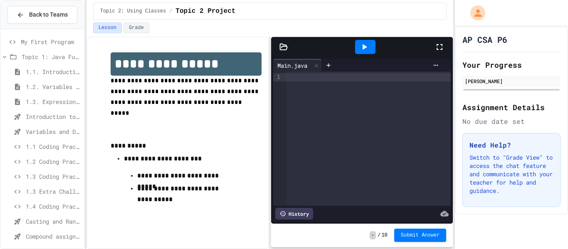
click at [293, 63] on div "Main.java" at bounding box center [292, 65] width 38 height 9
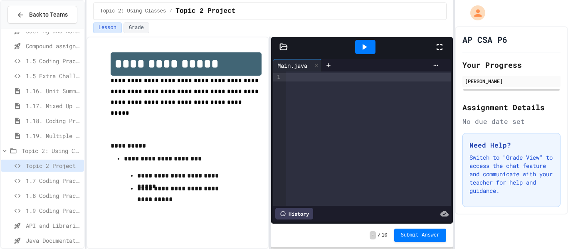
scroll to position [198, 0]
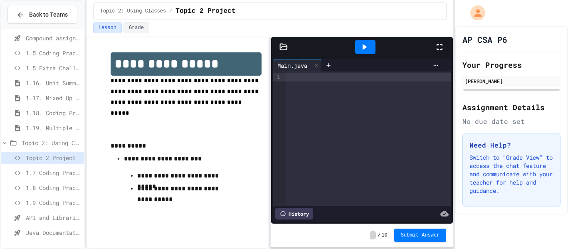
click at [507, 182] on p "Switch to "Grade View" to access the chat feature and communicate with your tea…" at bounding box center [511, 174] width 84 height 42
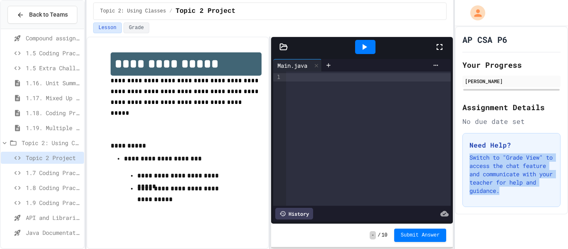
click at [507, 182] on p "Switch to "Grade View" to access the chat feature and communicate with your tea…" at bounding box center [511, 174] width 84 height 42
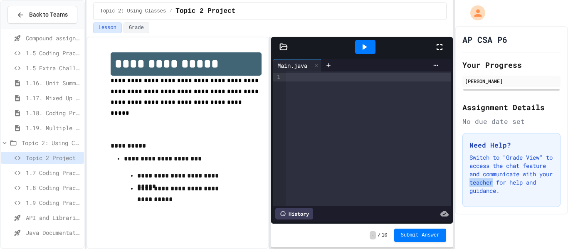
click at [507, 180] on p "Switch to "Grade View" to access the chat feature and communicate with your tea…" at bounding box center [511, 174] width 84 height 42
click at [490, 89] on div at bounding box center [511, 90] width 96 height 2
drag, startPoint x: 490, startPoint y: 89, endPoint x: 465, endPoint y: 56, distance: 42.1
click at [465, 56] on div "AP CSA P6 Your Progress [PERSON_NAME] Assignment Details No due date set Need H…" at bounding box center [511, 120] width 113 height 188
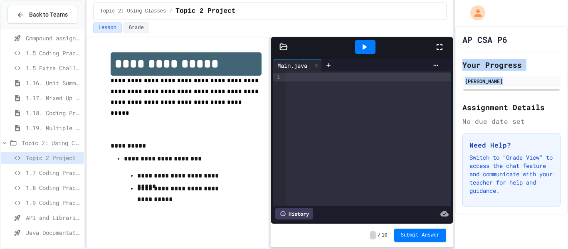
click at [465, 56] on div "AP CSA P6 Your Progress [PERSON_NAME] Assignment Details No due date set Need H…" at bounding box center [511, 120] width 113 height 188
